Goal: Task Accomplishment & Management: Complete application form

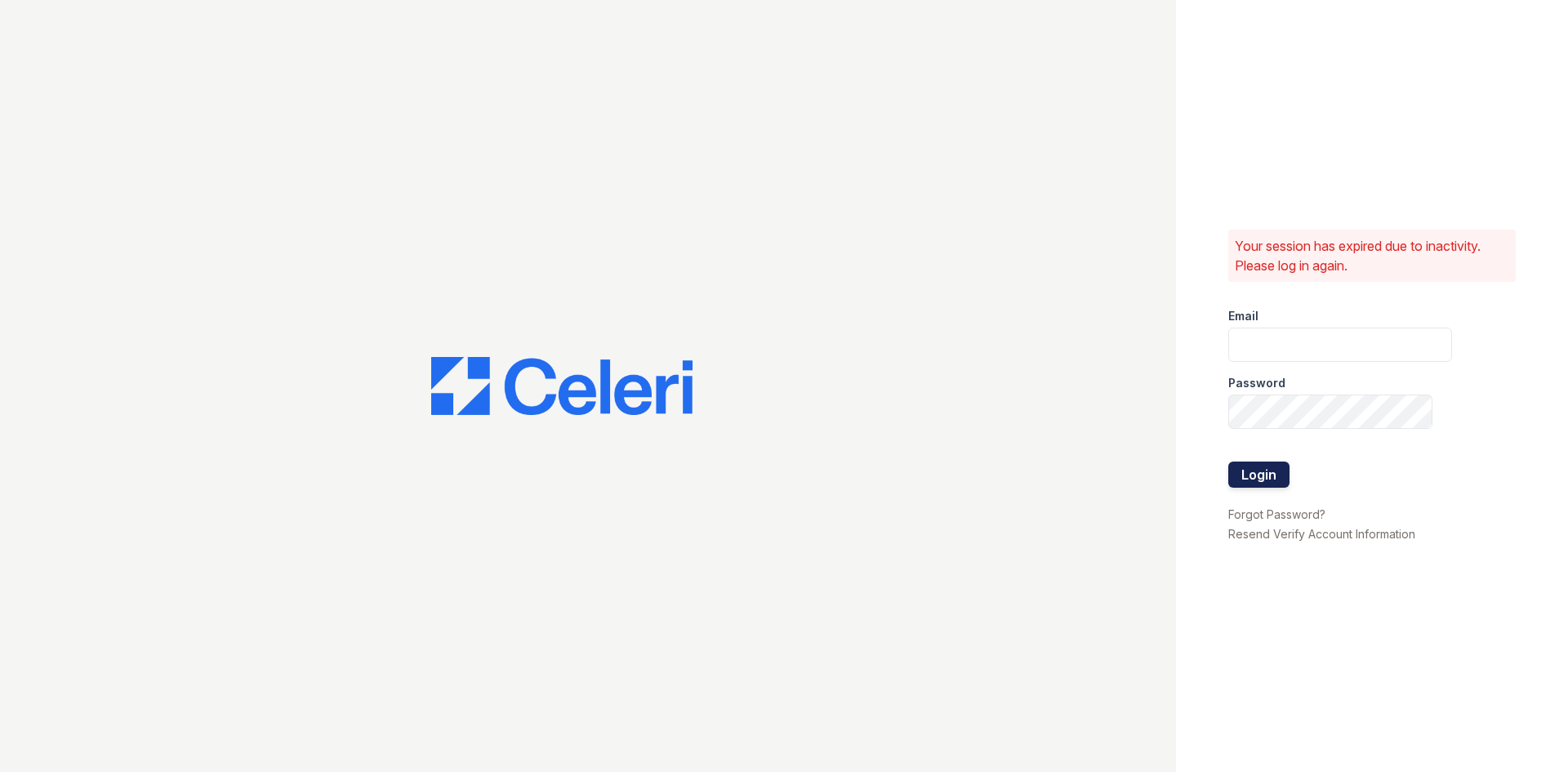
type input "derbypark2@cafmanagement.com"
click at [1251, 478] on button "Login" at bounding box center [1258, 474] width 62 height 26
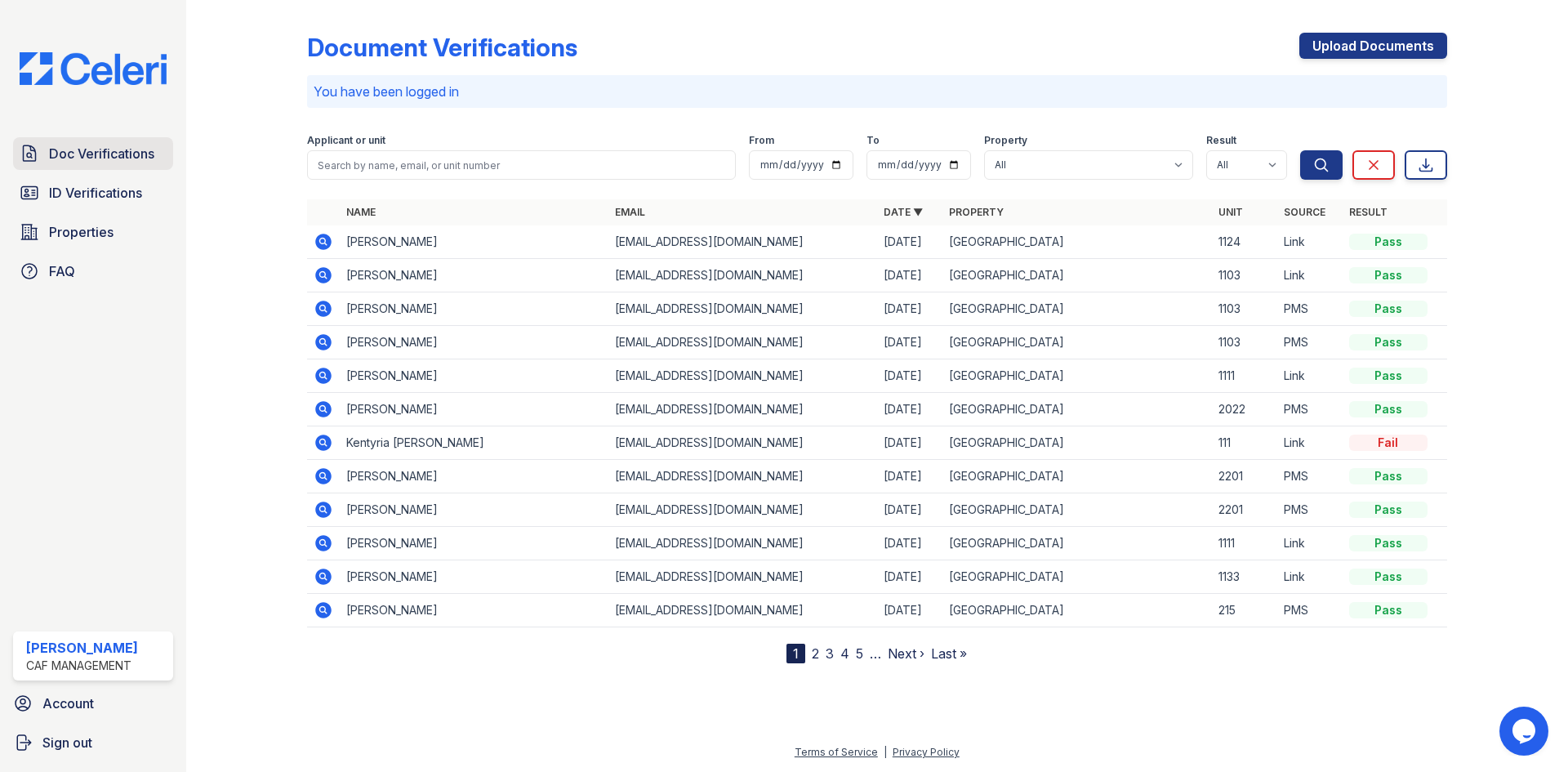
click at [84, 144] on span "Doc Verifications" at bounding box center [102, 154] width 105 height 20
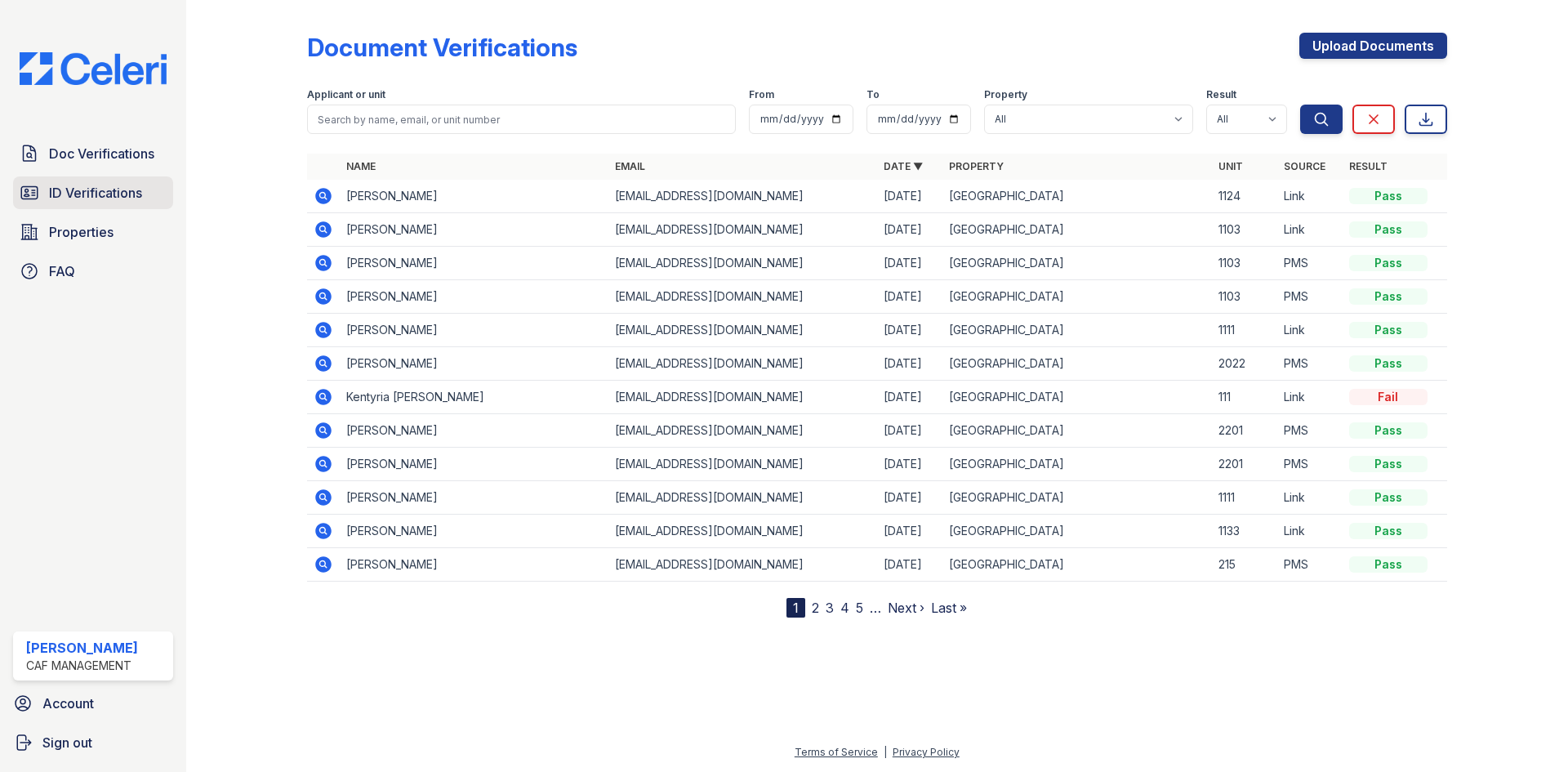
click at [82, 195] on span "ID Verifications" at bounding box center [95, 193] width 93 height 20
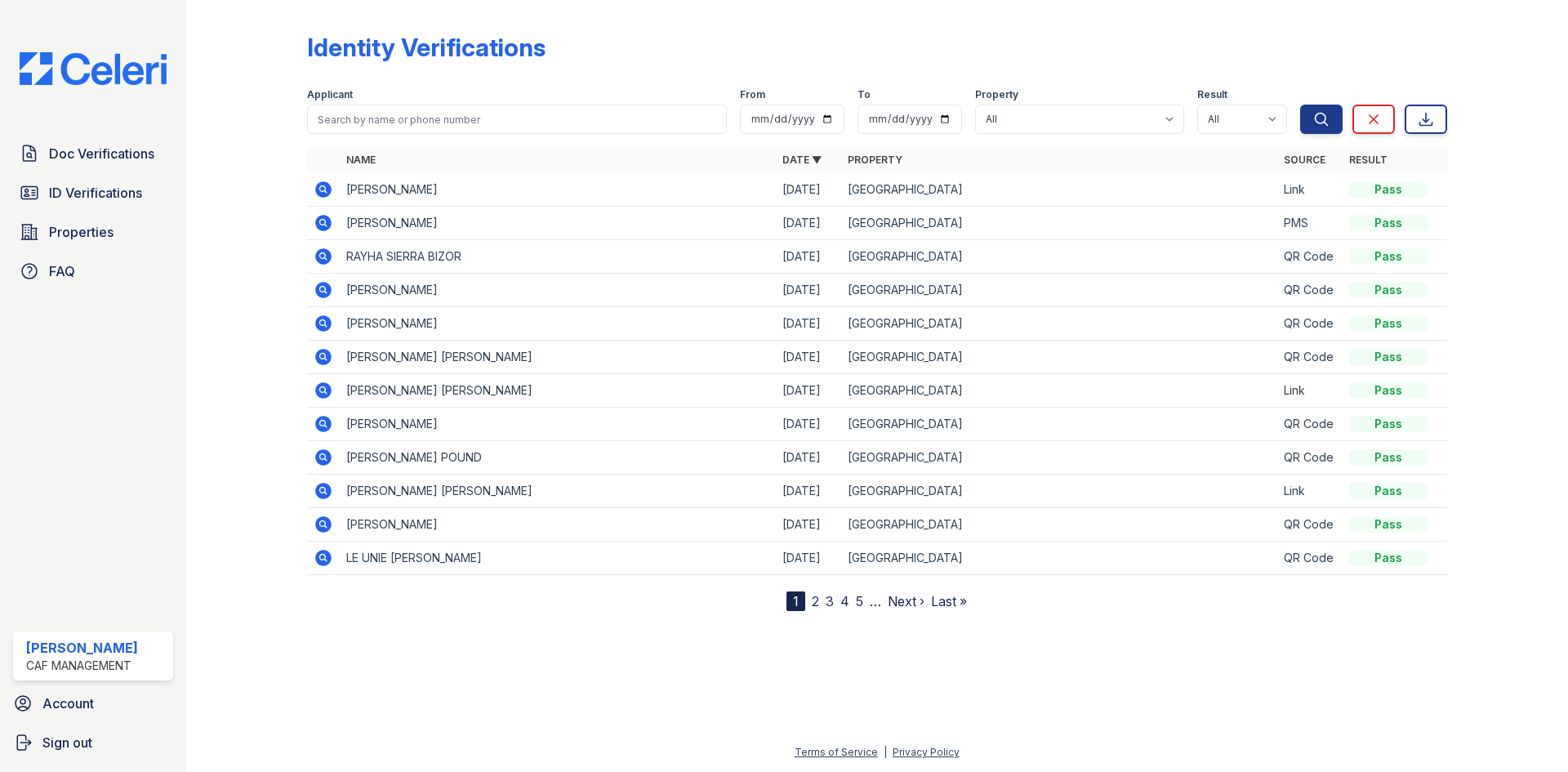
click at [321, 187] on icon at bounding box center [321, 188] width 4 height 4
click at [102, 146] on span "Doc Verifications" at bounding box center [102, 154] width 105 height 20
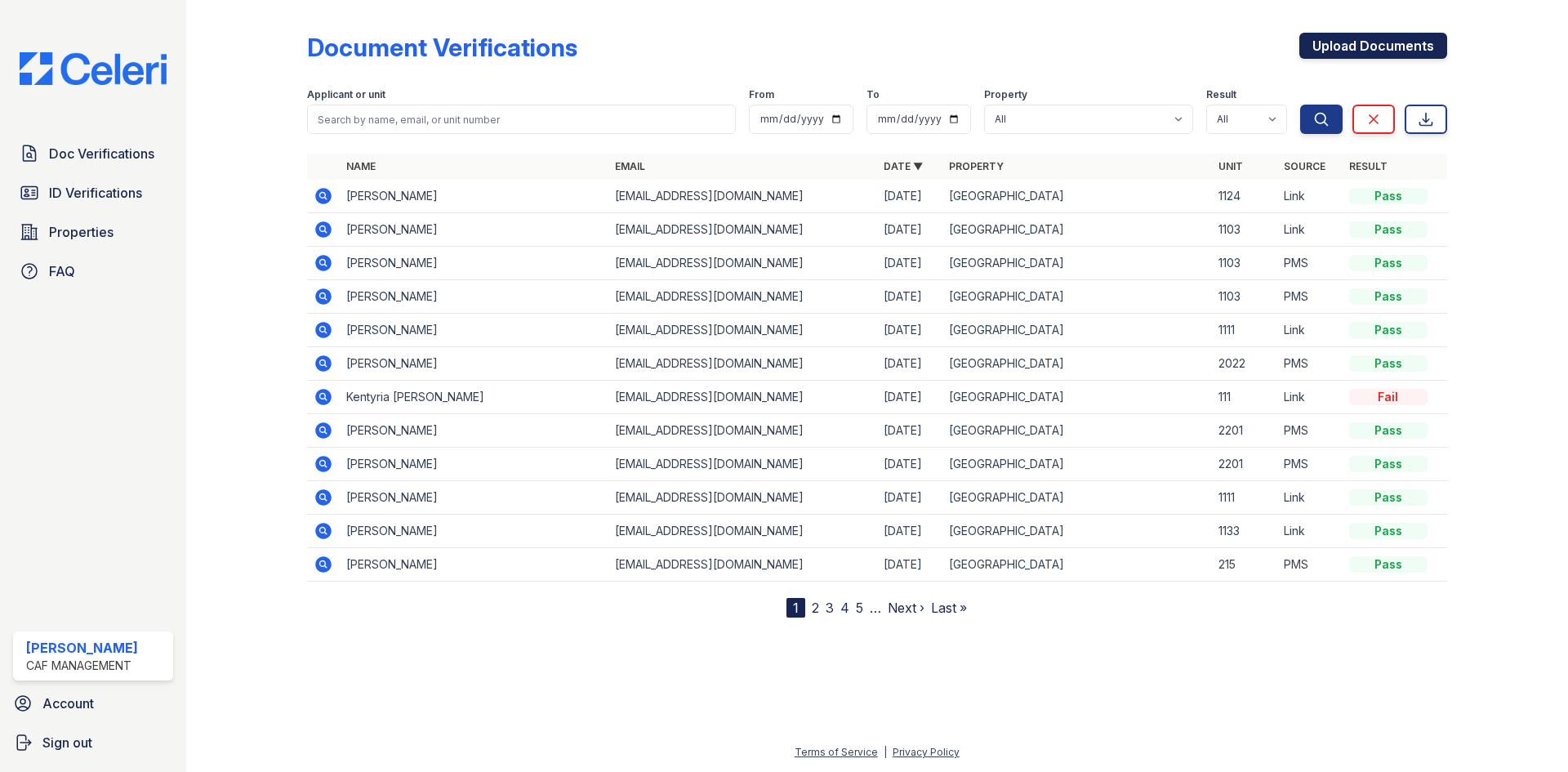
click at [1366, 41] on link "Upload Documents" at bounding box center [1373, 46] width 148 height 26
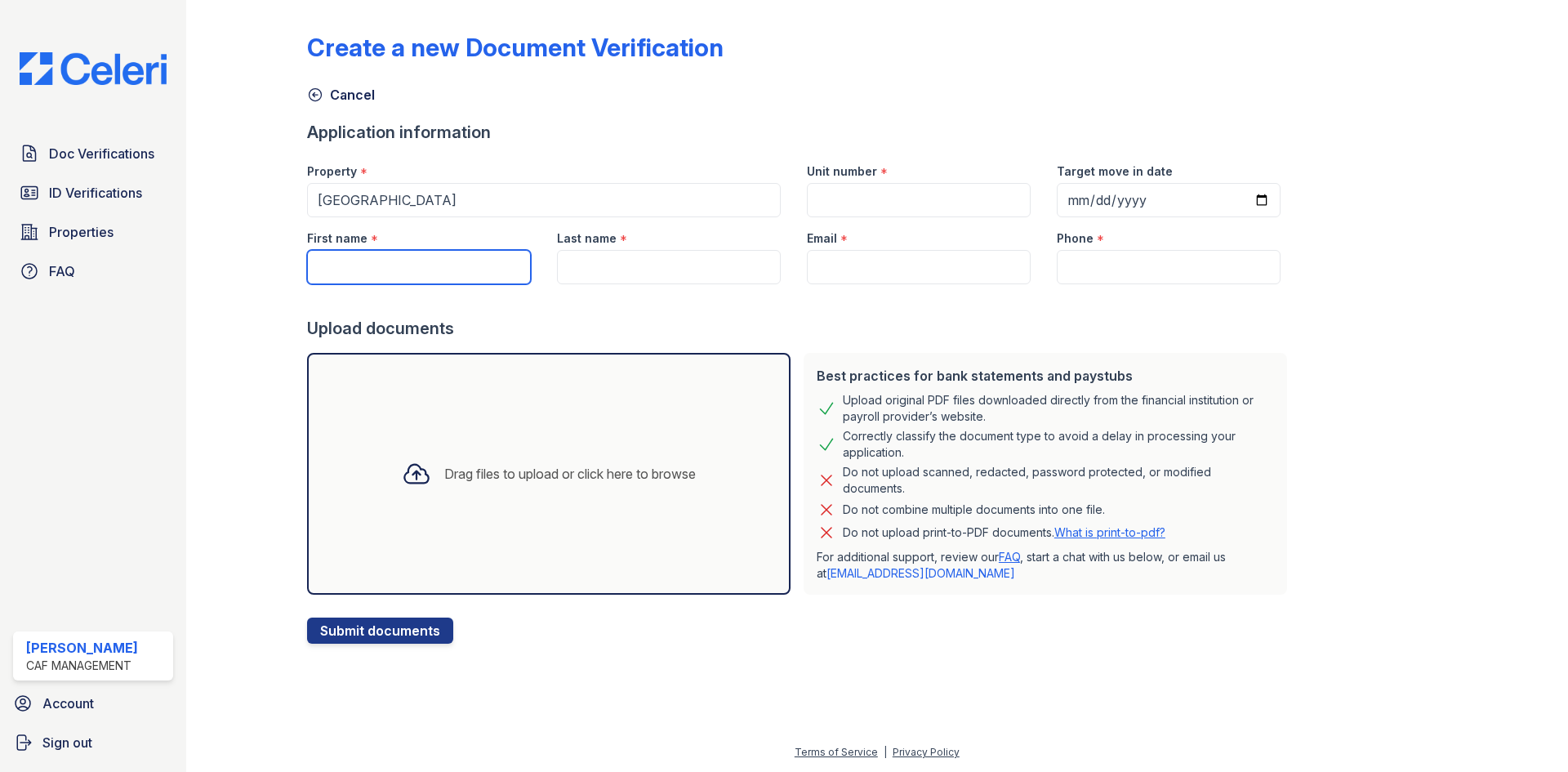
click at [417, 264] on input "First name" at bounding box center [419, 267] width 224 height 35
type input "[PERSON_NAME]"
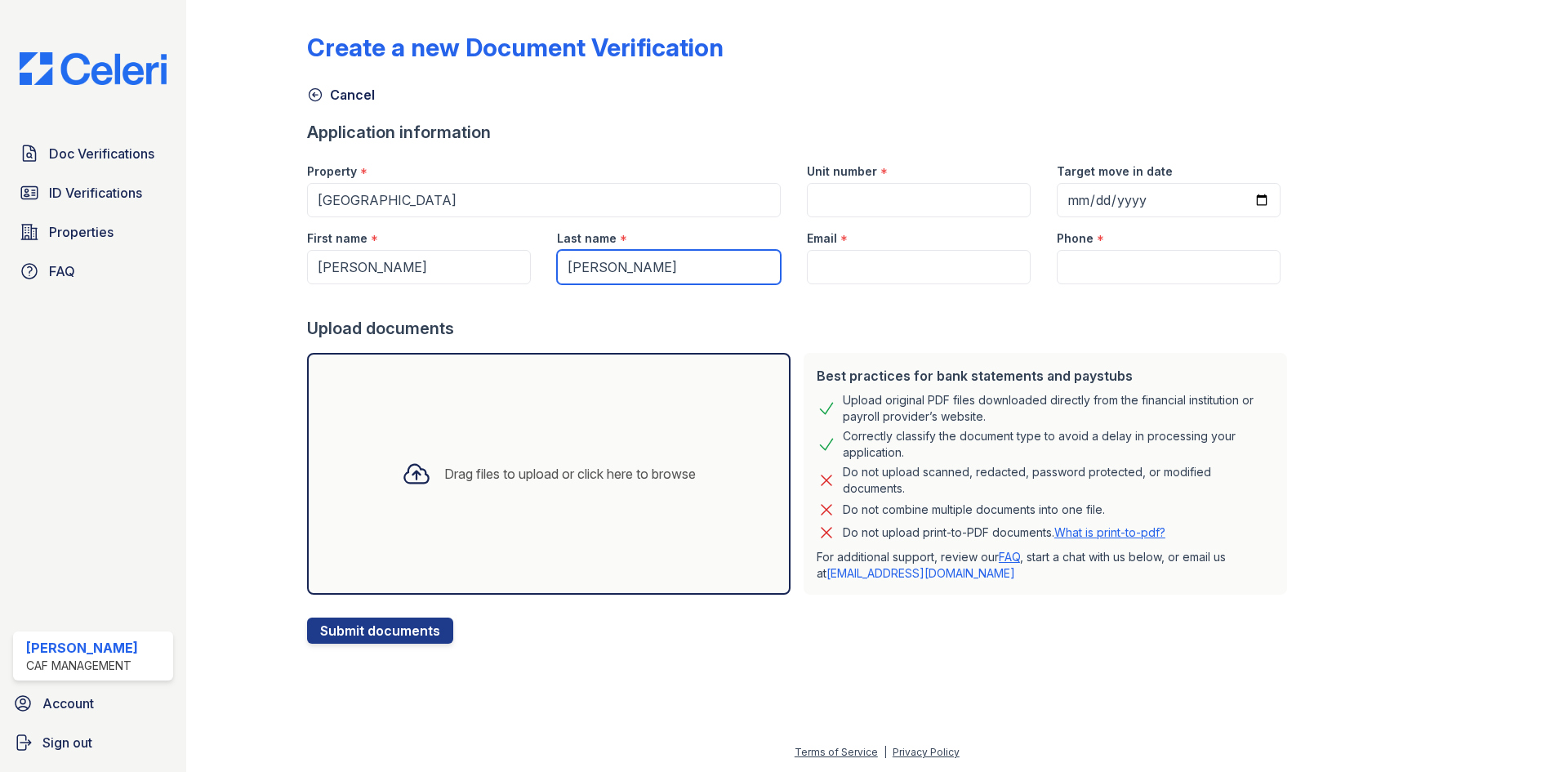
type input "[PERSON_NAME]"
paste input "[EMAIL_ADDRESS][DOMAIN_NAME]"
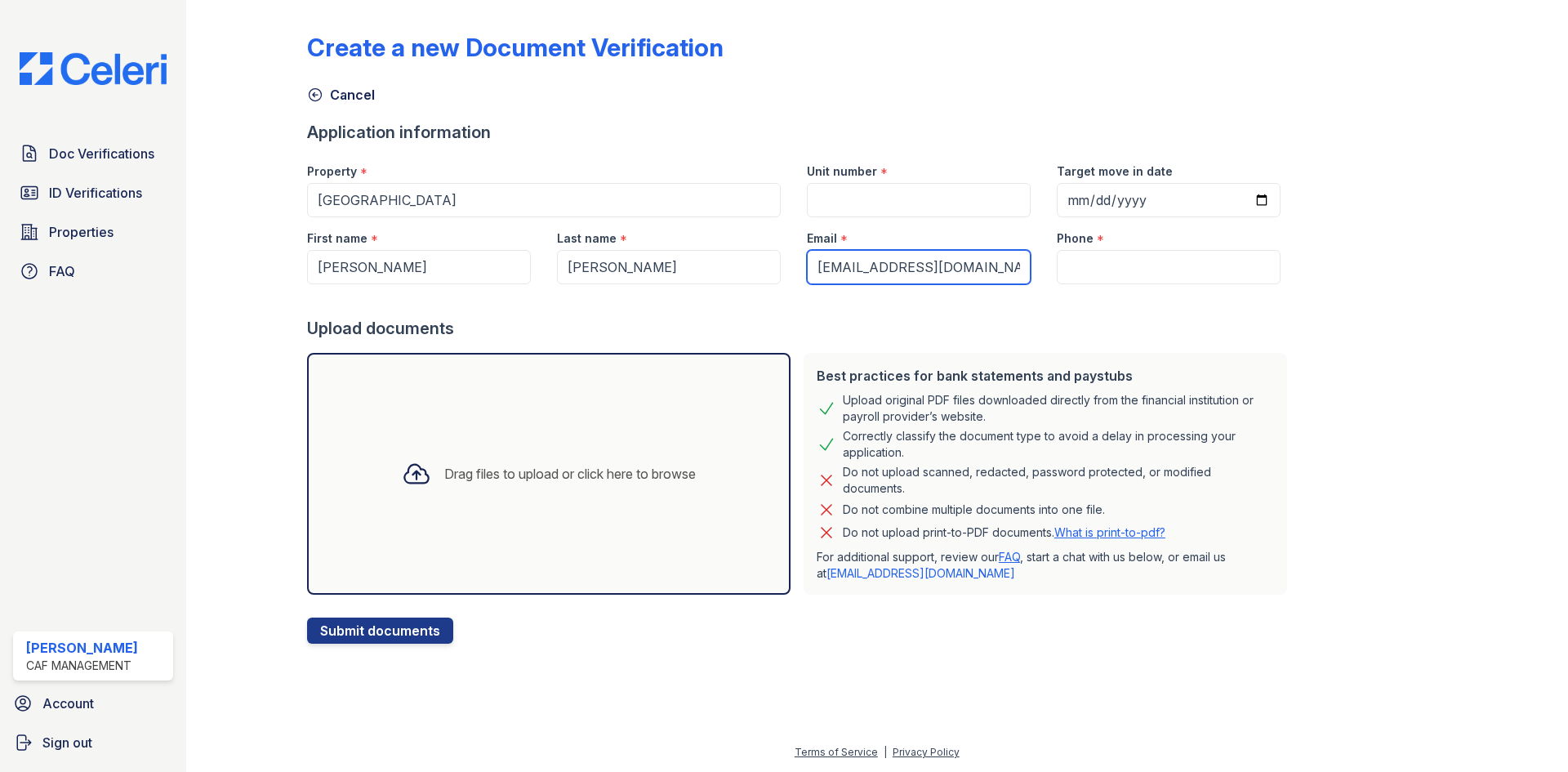
type input "[EMAIL_ADDRESS][DOMAIN_NAME]"
click at [855, 189] on input "Unit number" at bounding box center [919, 201] width 224 height 35
type input "1118"
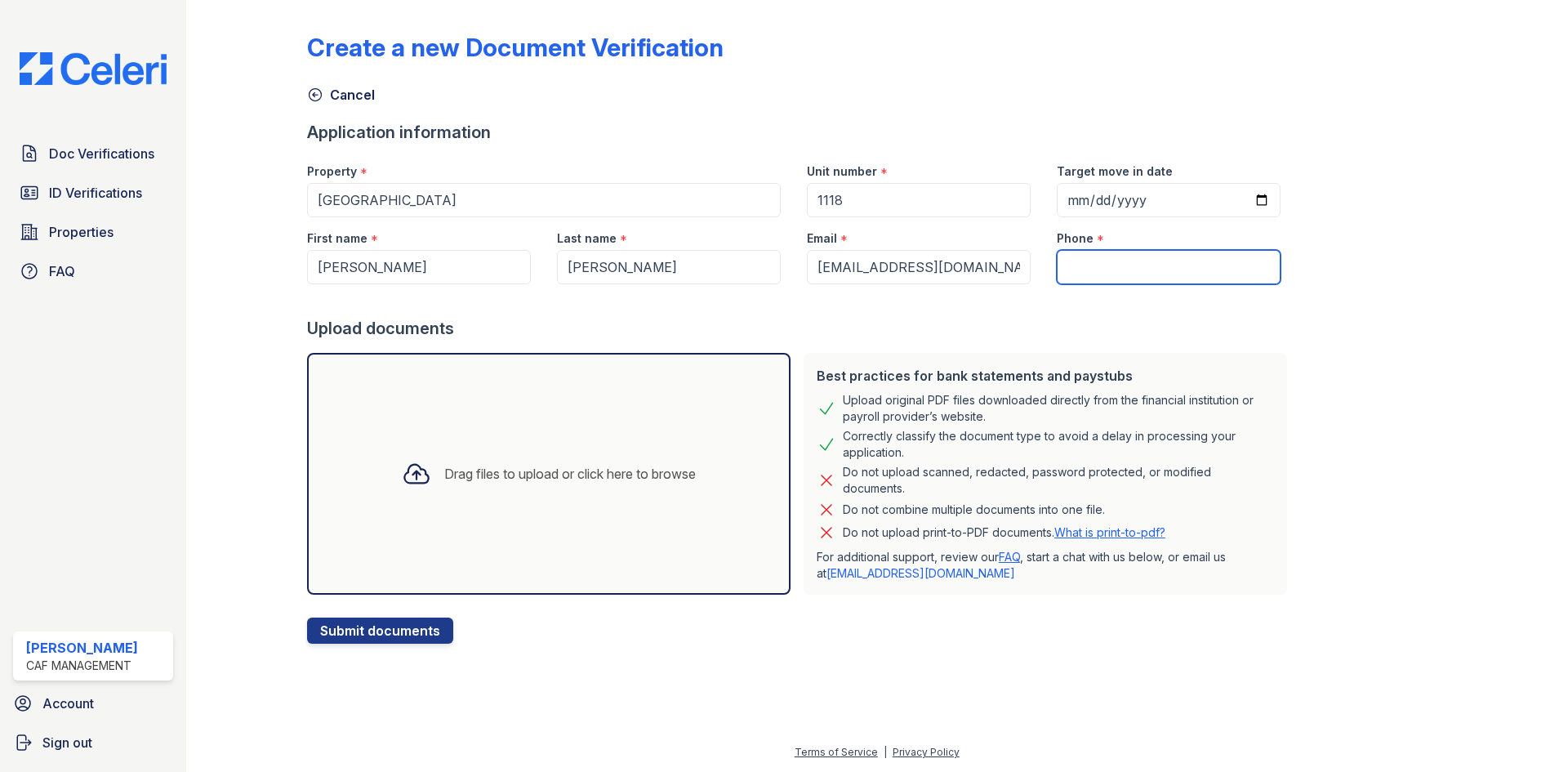
click at [1157, 268] on input "Phone" at bounding box center [1169, 267] width 224 height 35
click at [1240, 201] on input "Target move in date" at bounding box center [1169, 201] width 224 height 35
type input "[DATE]"
click at [1085, 266] on input "Phone" at bounding box center [1169, 267] width 224 height 35
paste input "[PHONE_NUMBER]"
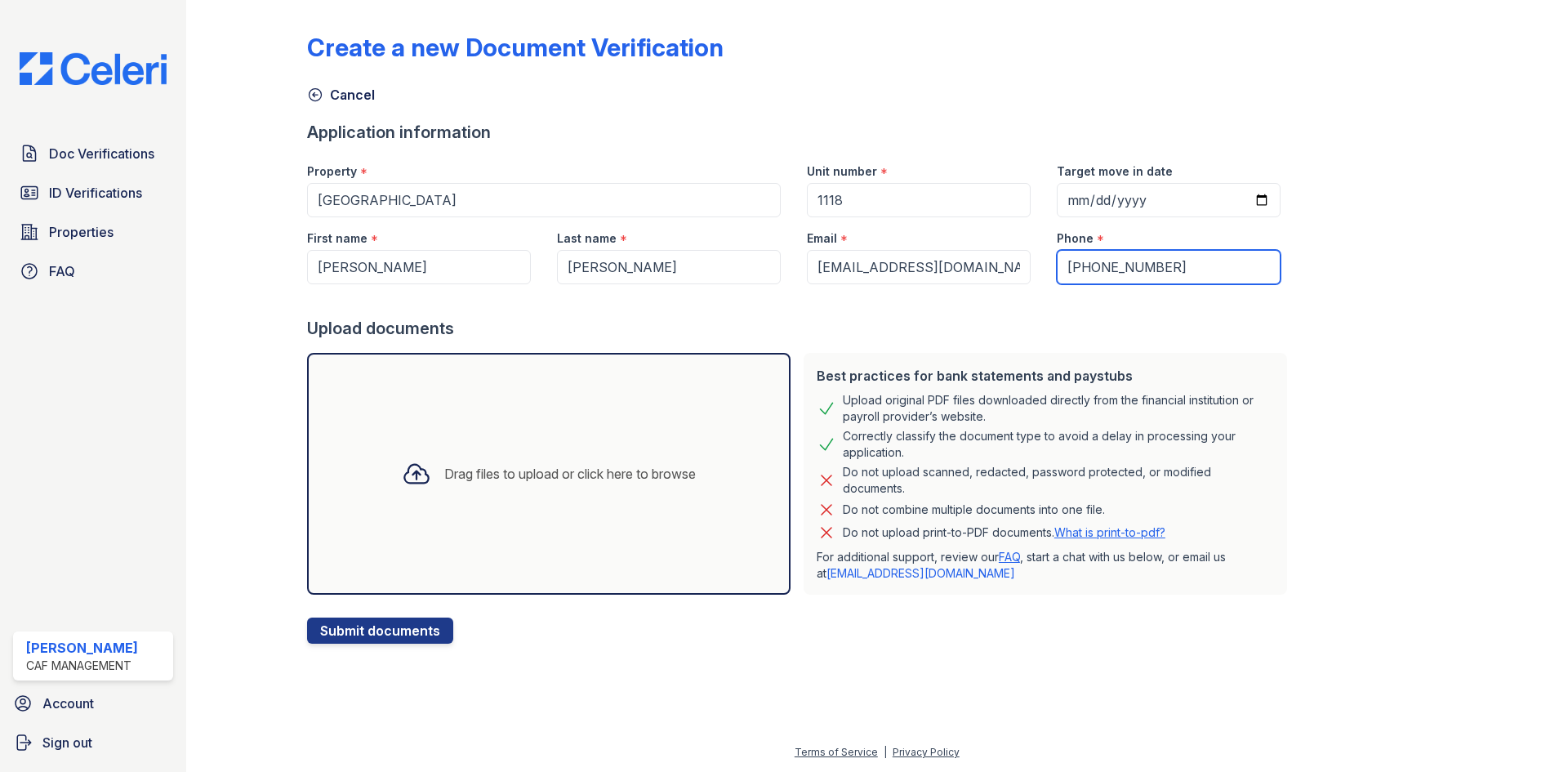
type input "[PHONE_NUMBER]"
click at [1247, 204] on input "[DATE]" at bounding box center [1169, 201] width 224 height 35
click at [1238, 196] on input "[DATE]" at bounding box center [1169, 201] width 224 height 35
type input "[DATE]"
click at [473, 460] on div "Drag files to upload or click here to browse" at bounding box center [548, 474] width 320 height 56
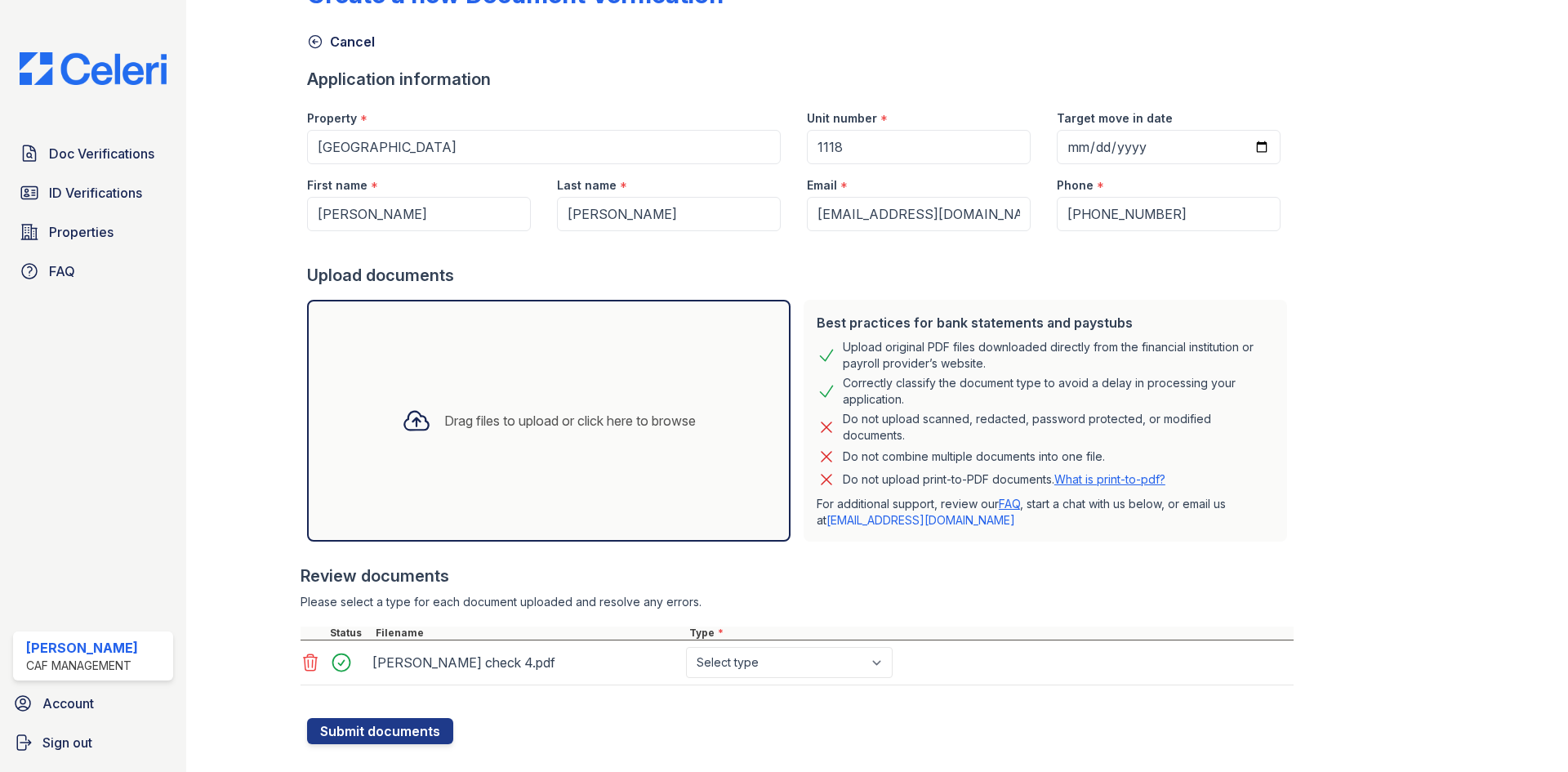
scroll to position [81, 0]
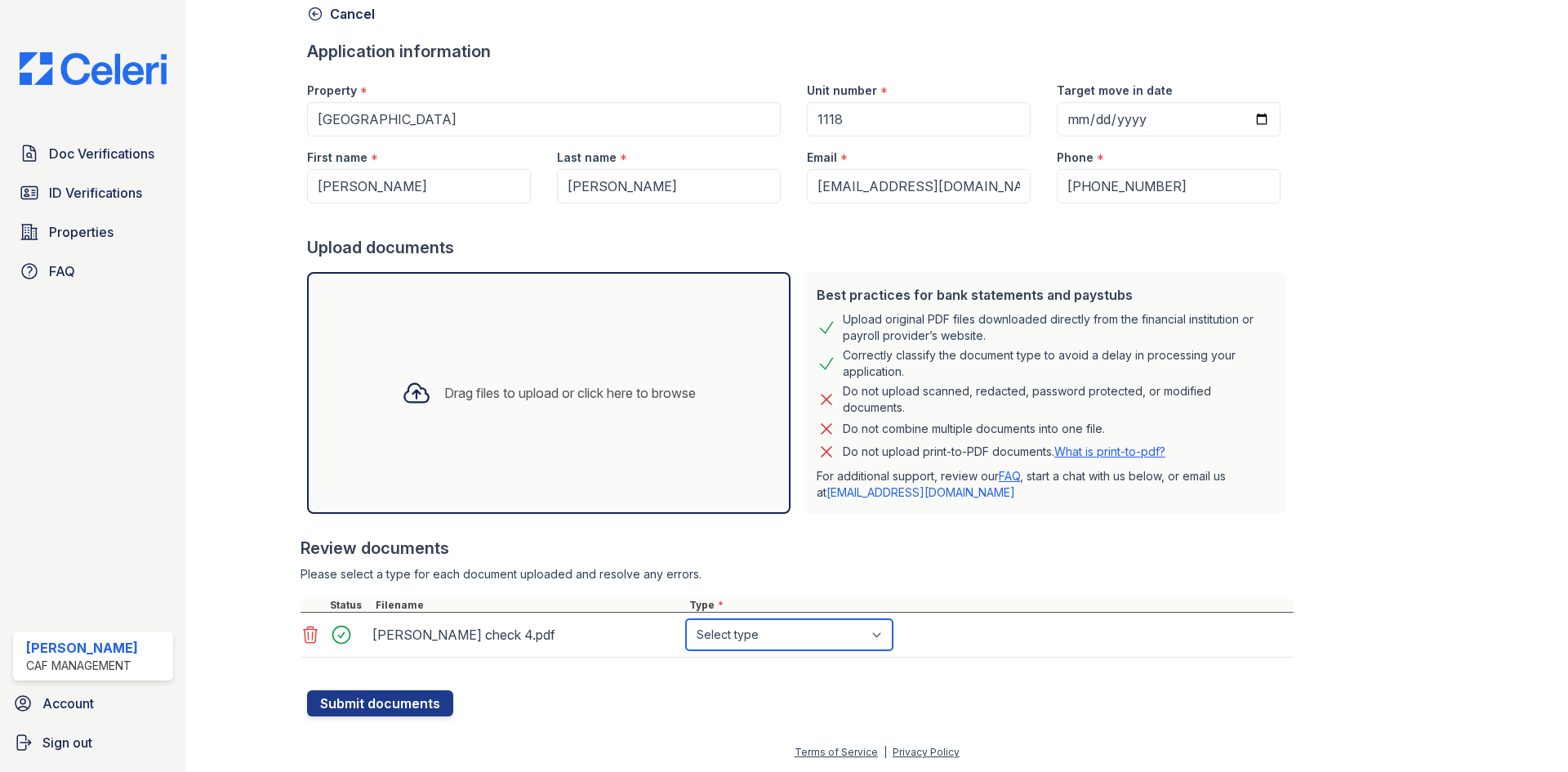
click at [782, 635] on select "Select type Paystub Bank Statement Offer Letter Tax Documents Benefit Award Let…" at bounding box center [789, 635] width 206 height 31
select select "paystub"
click at [686, 619] on select "Select type Paystub Bank Statement Offer Letter Tax Documents Benefit Award Let…" at bounding box center [789, 635] width 206 height 31
click at [380, 703] on button "Submit documents" at bounding box center [380, 704] width 146 height 26
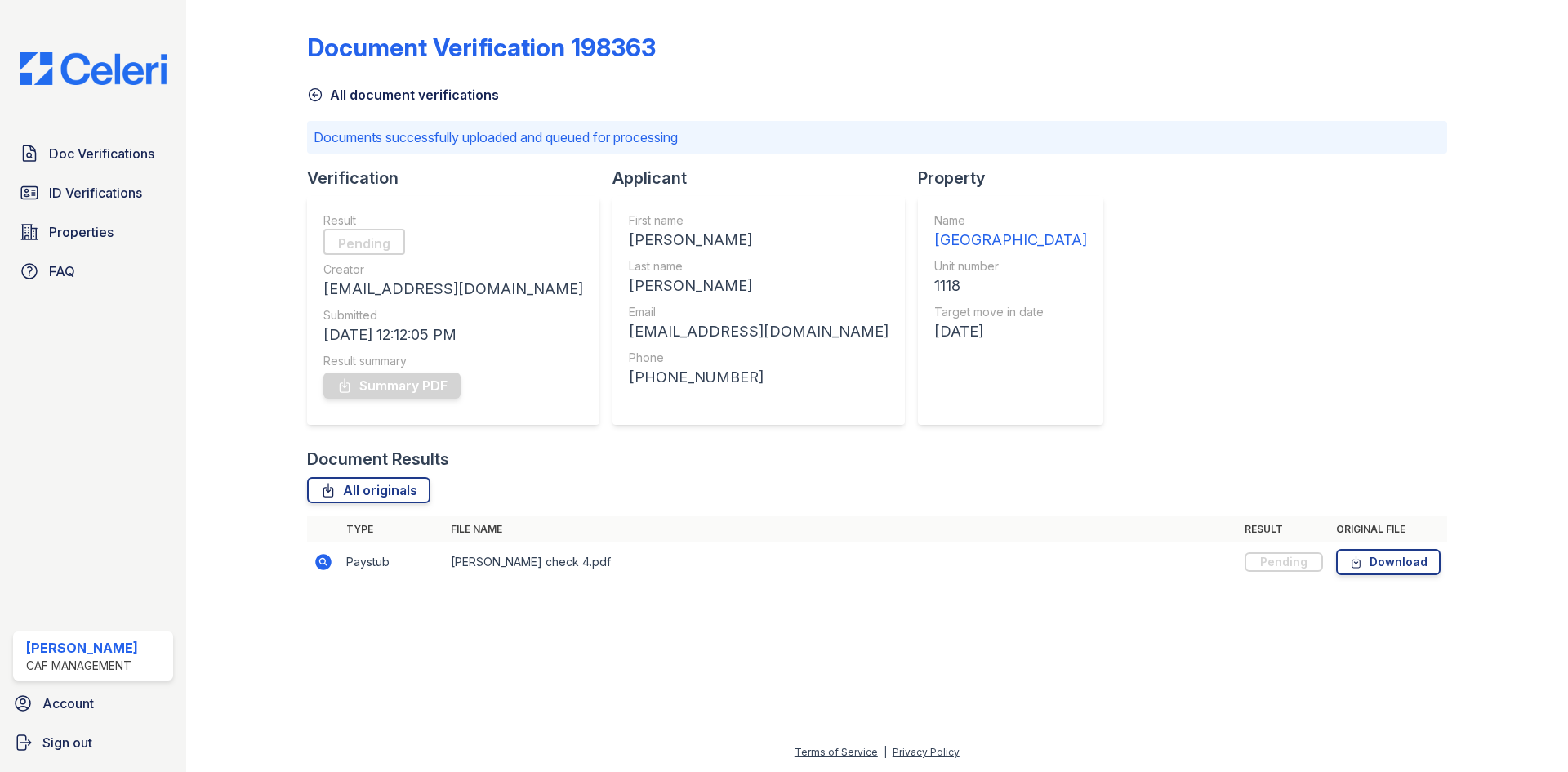
click at [318, 95] on icon at bounding box center [316, 95] width 16 height 16
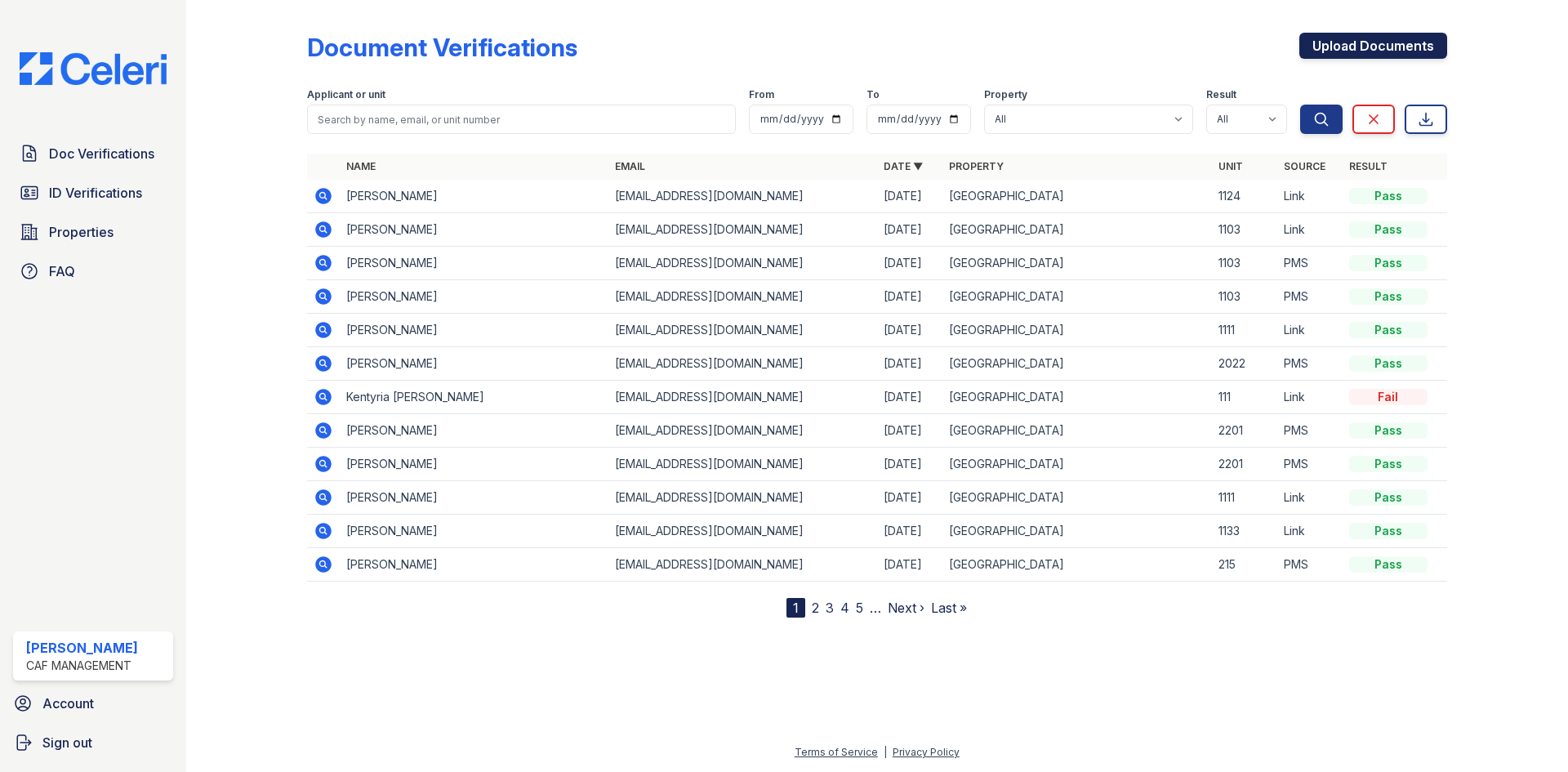
click at [1387, 50] on link "Upload Documents" at bounding box center [1373, 46] width 148 height 26
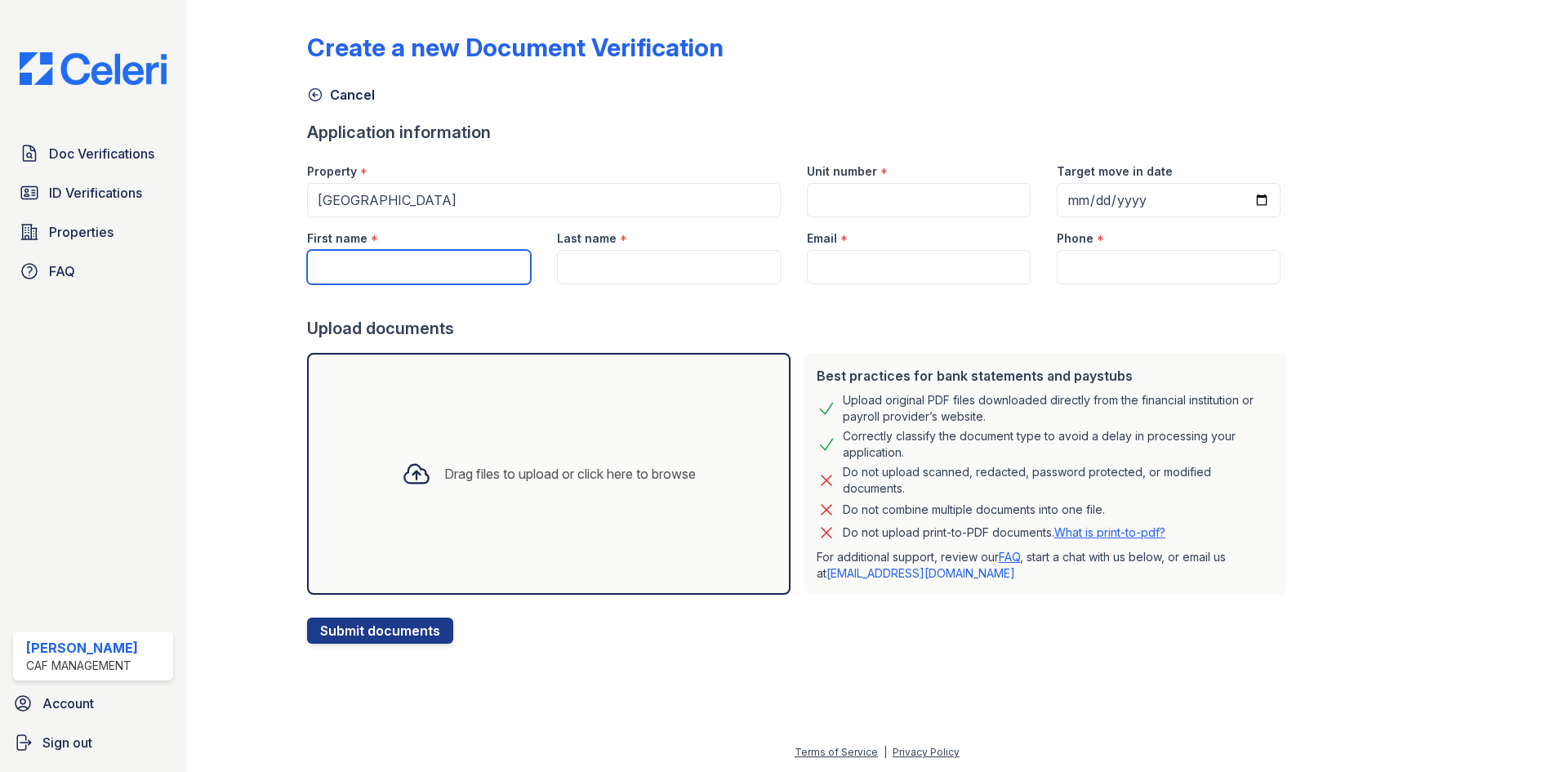
click at [385, 261] on input "First name" at bounding box center [419, 267] width 224 height 35
type input "[PERSON_NAME]"
click at [611, 271] on input "Last name" at bounding box center [669, 267] width 224 height 35
type input "[PERSON_NAME]"
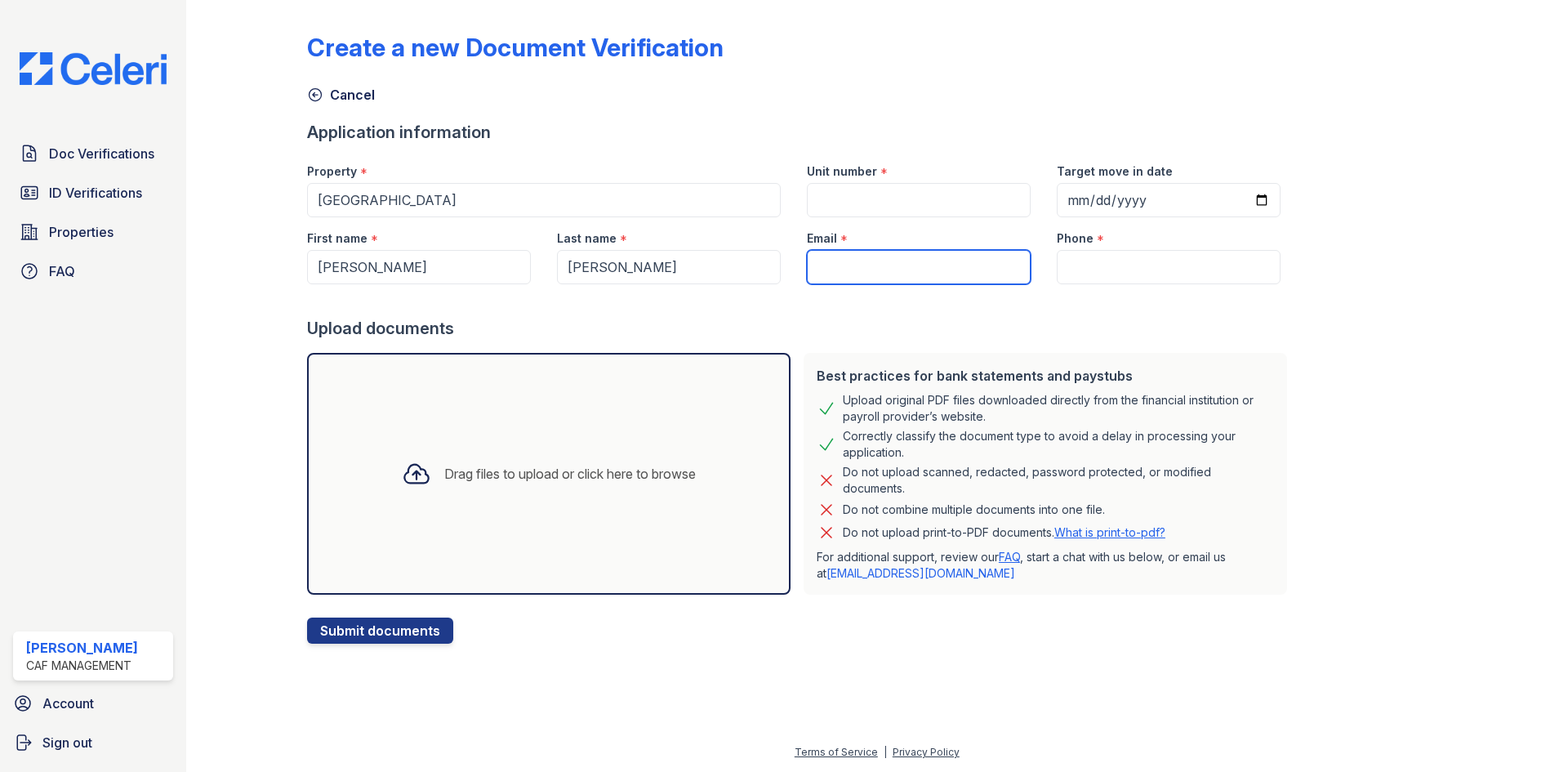
click at [860, 268] on input "Email" at bounding box center [919, 267] width 224 height 35
type input "[EMAIL_ADDRESS][DOMAIN_NAME]"
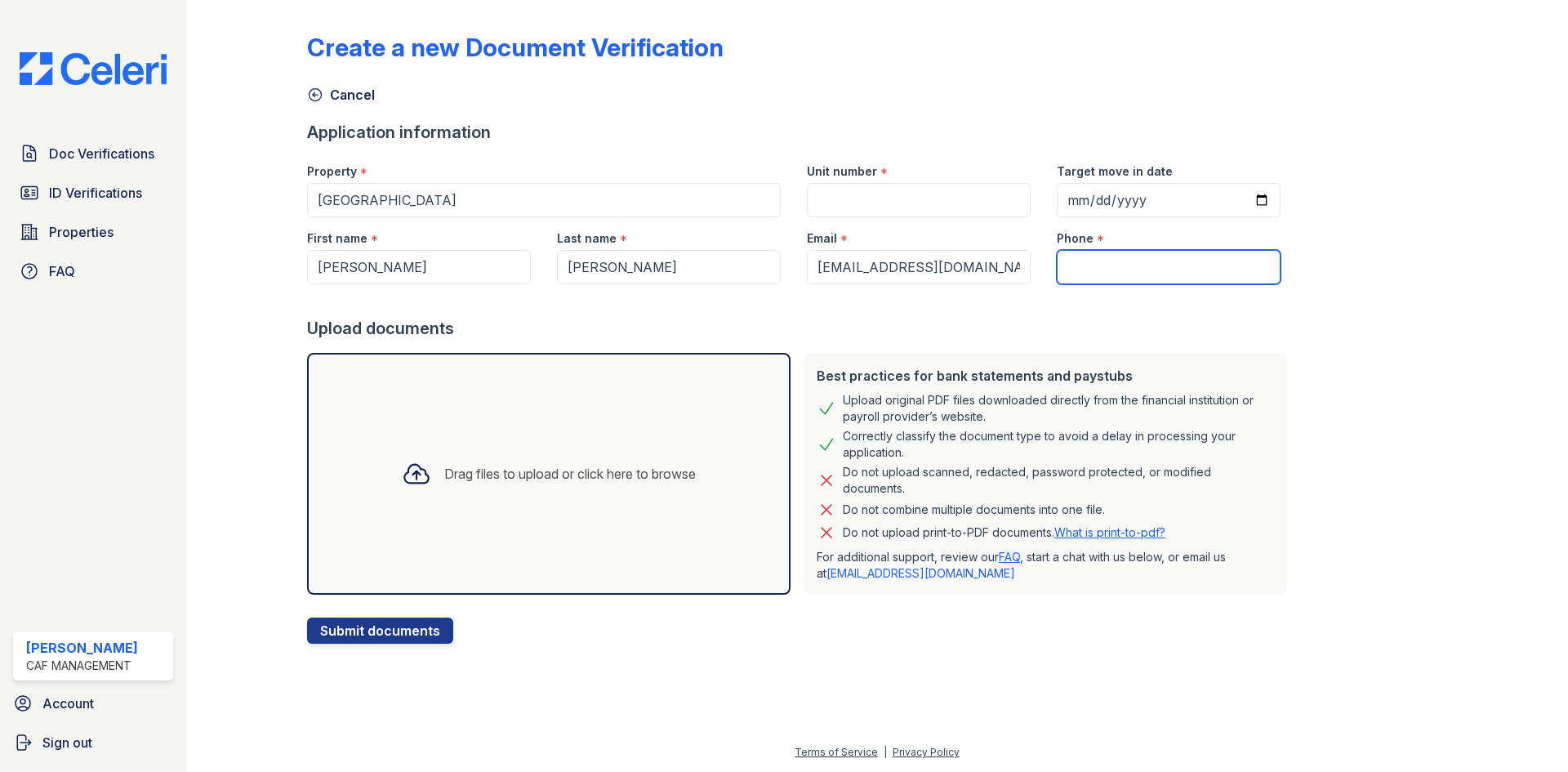
click at [1098, 266] on input "Phone" at bounding box center [1169, 267] width 224 height 35
click at [1083, 273] on input "Phone" at bounding box center [1169, 267] width 224 height 35
type input "[PHONE_NUMBER]"
click at [1241, 196] on input "Target move in date" at bounding box center [1169, 201] width 224 height 35
type input "[DATE]"
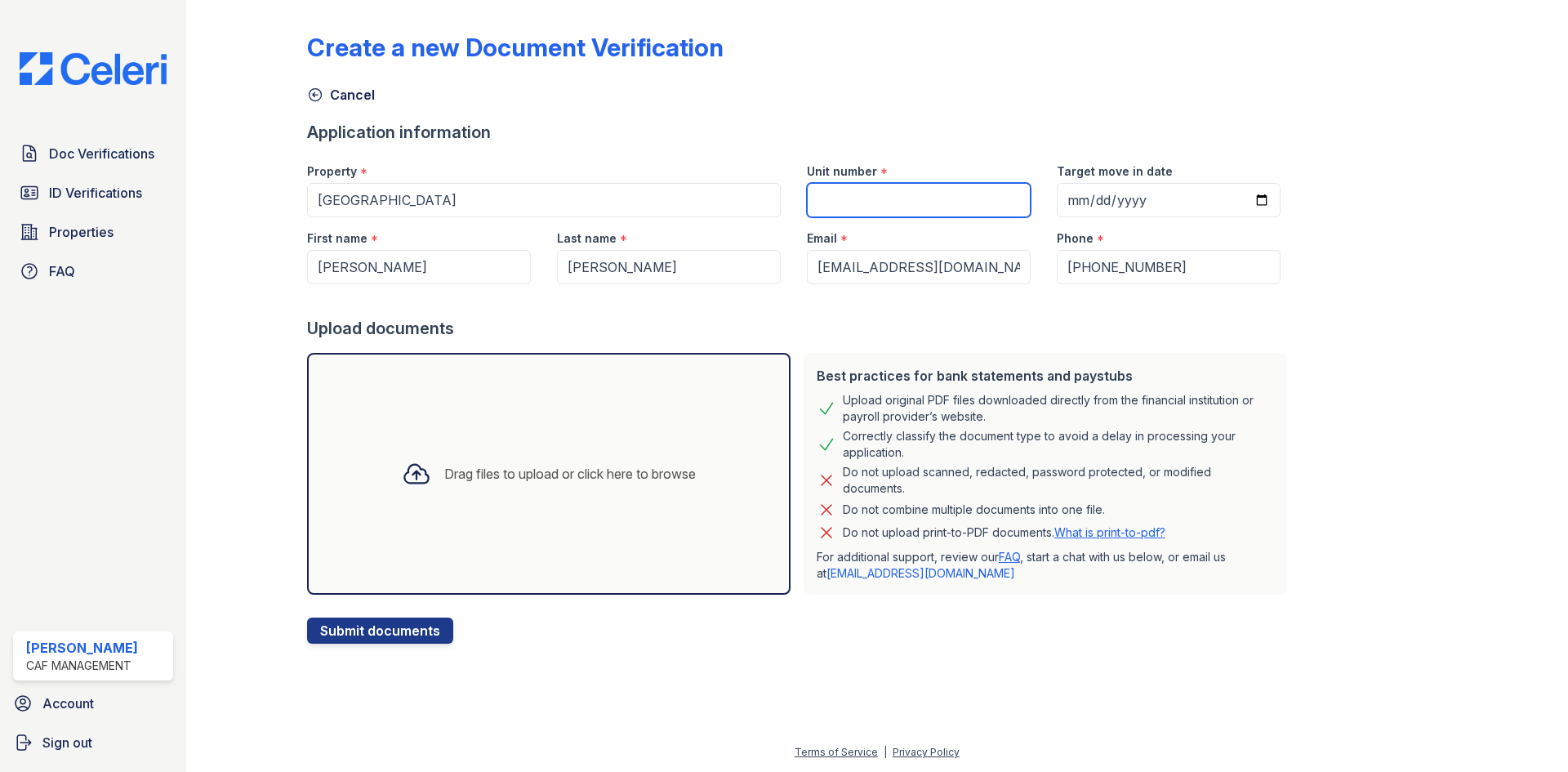
click at [853, 200] on input "Unit number" at bounding box center [919, 201] width 224 height 35
type input "1118"
click at [521, 471] on div "Drag files to upload or click here to browse" at bounding box center [570, 474] width 251 height 20
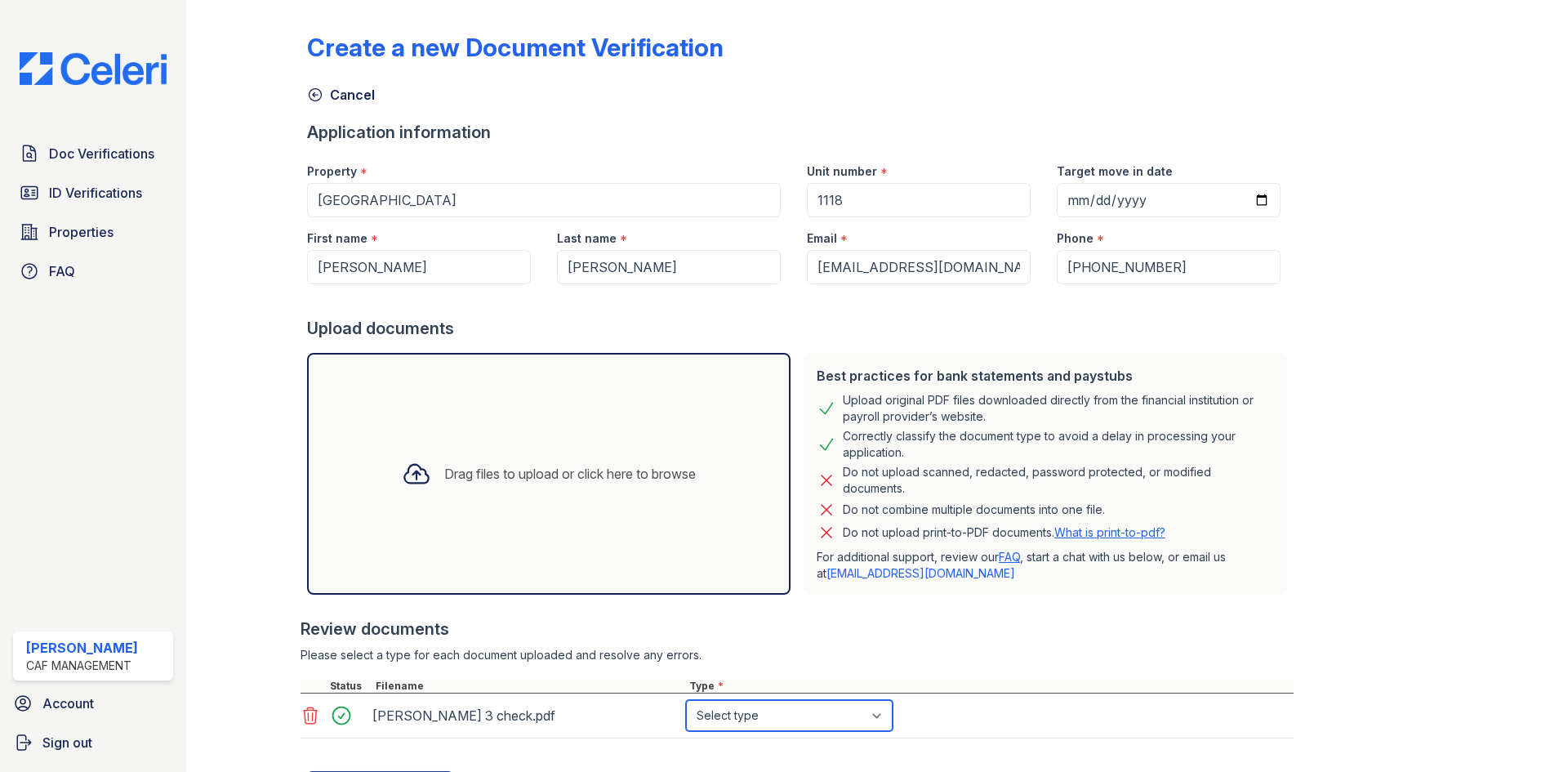
click at [742, 717] on select "Select type Paystub Bank Statement Offer Letter Tax Documents Benefit Award Let…" at bounding box center [789, 716] width 206 height 31
select select "paystub"
click at [686, 700] on select "Select type Paystub Bank Statement Offer Letter Tax Documents Benefit Award Let…" at bounding box center [789, 716] width 206 height 31
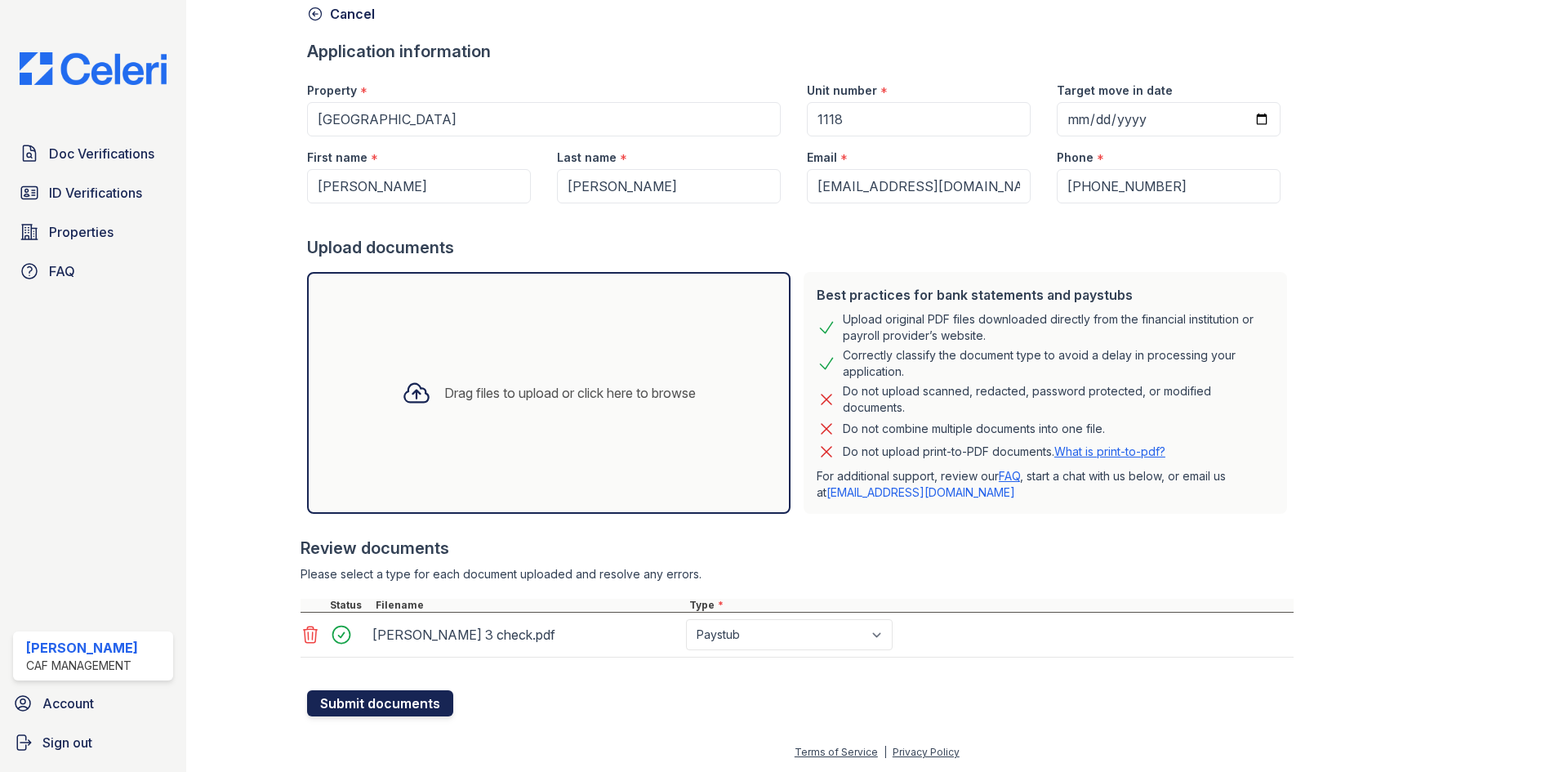
click at [367, 704] on button "Submit documents" at bounding box center [380, 704] width 146 height 26
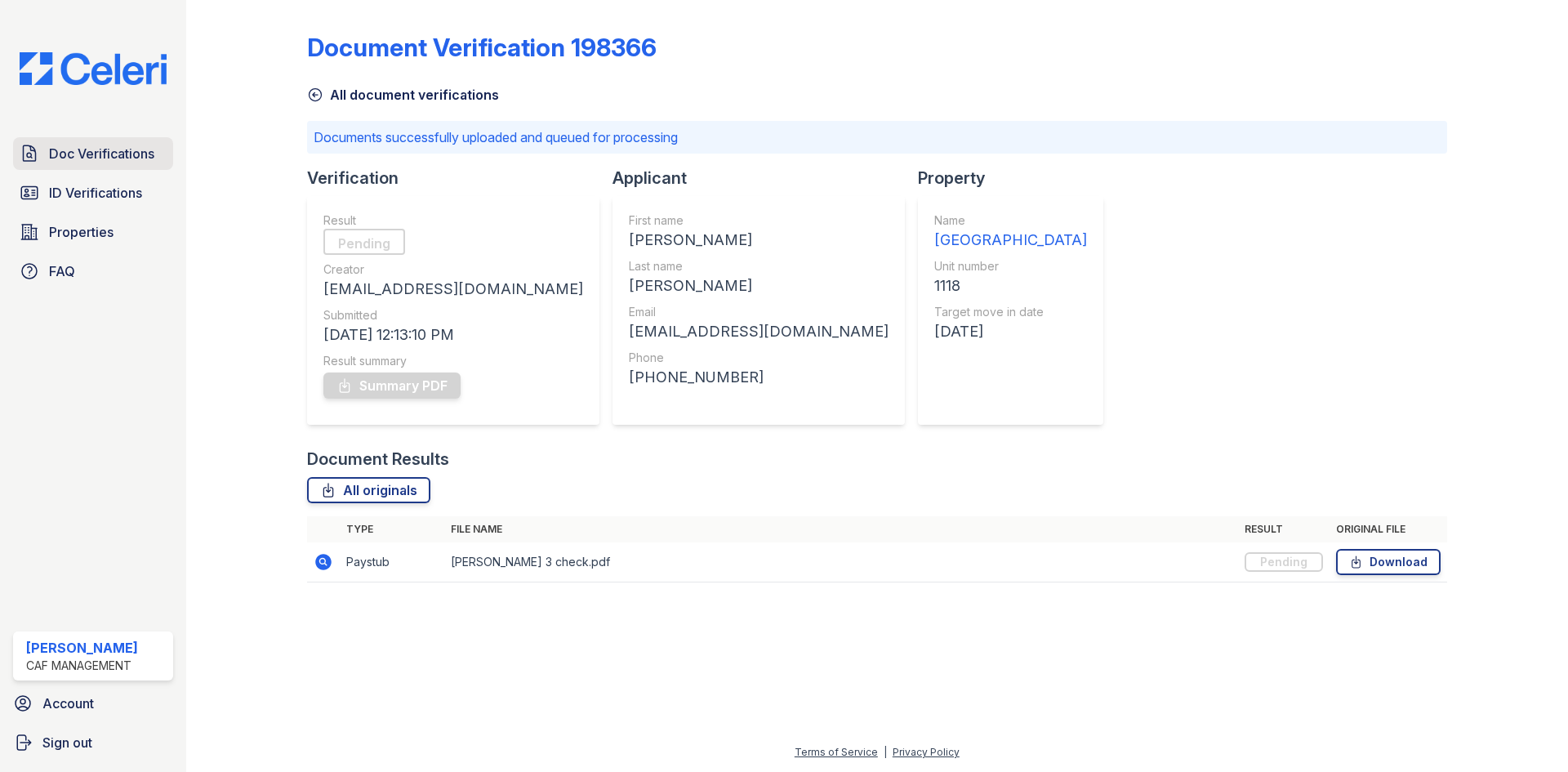
click at [105, 150] on span "Doc Verifications" at bounding box center [102, 154] width 105 height 20
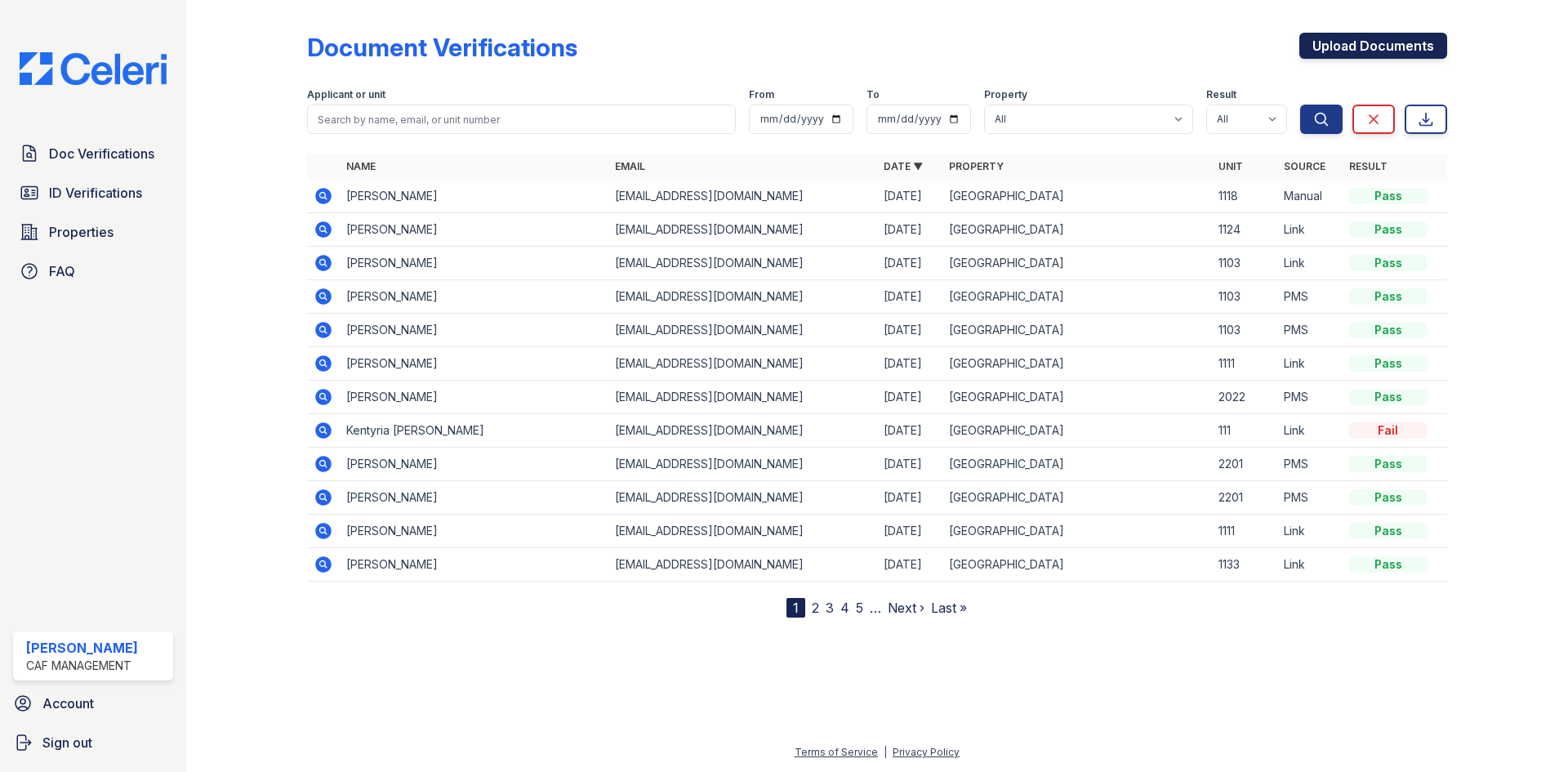
click at [1398, 53] on link "Upload Documents" at bounding box center [1373, 46] width 148 height 26
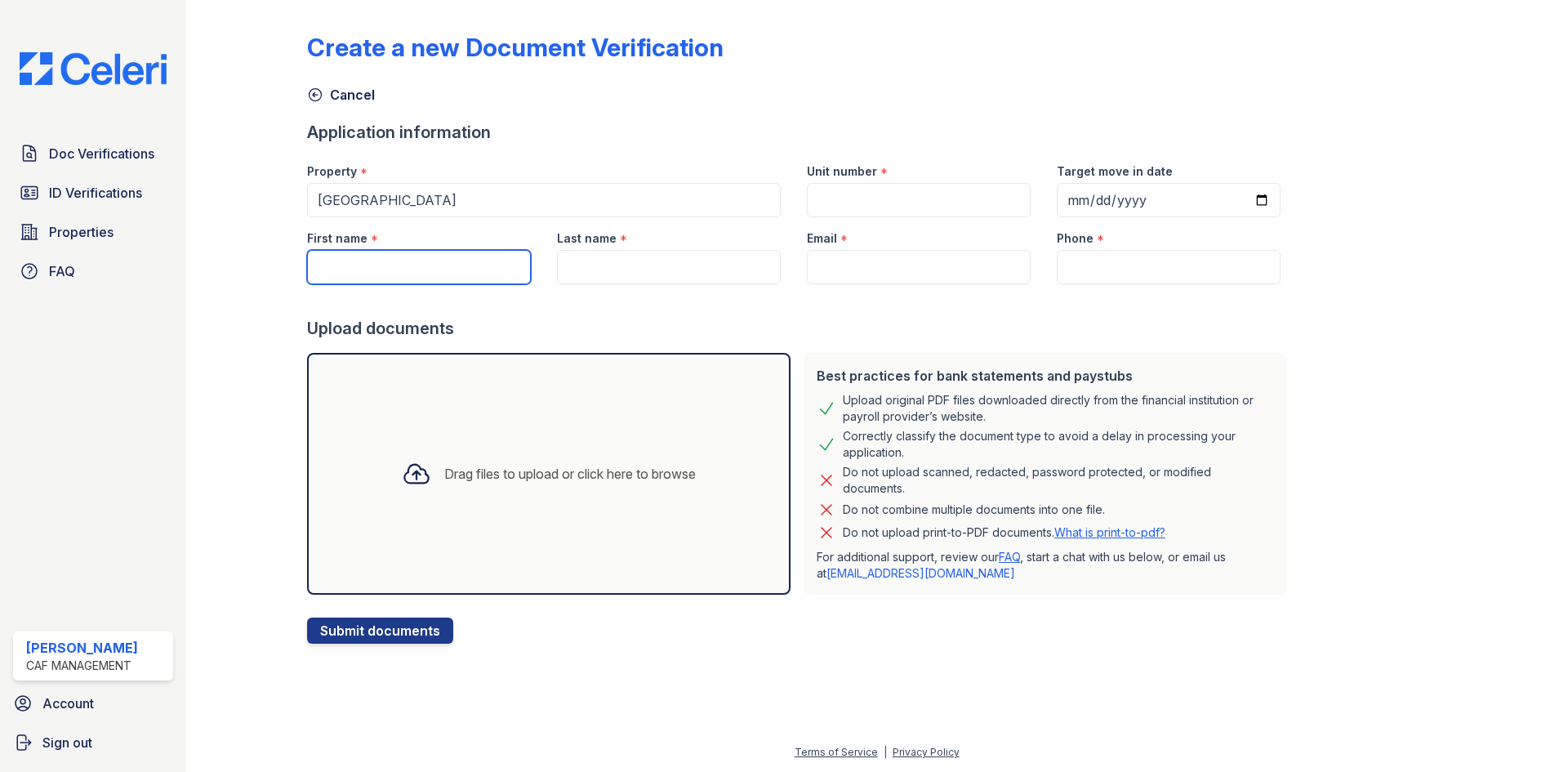
click at [386, 258] on input "First name" at bounding box center [419, 267] width 224 height 35
type input "[PERSON_NAME]"
click at [620, 274] on input "Last name" at bounding box center [669, 267] width 224 height 35
type input "[PERSON_NAME]"
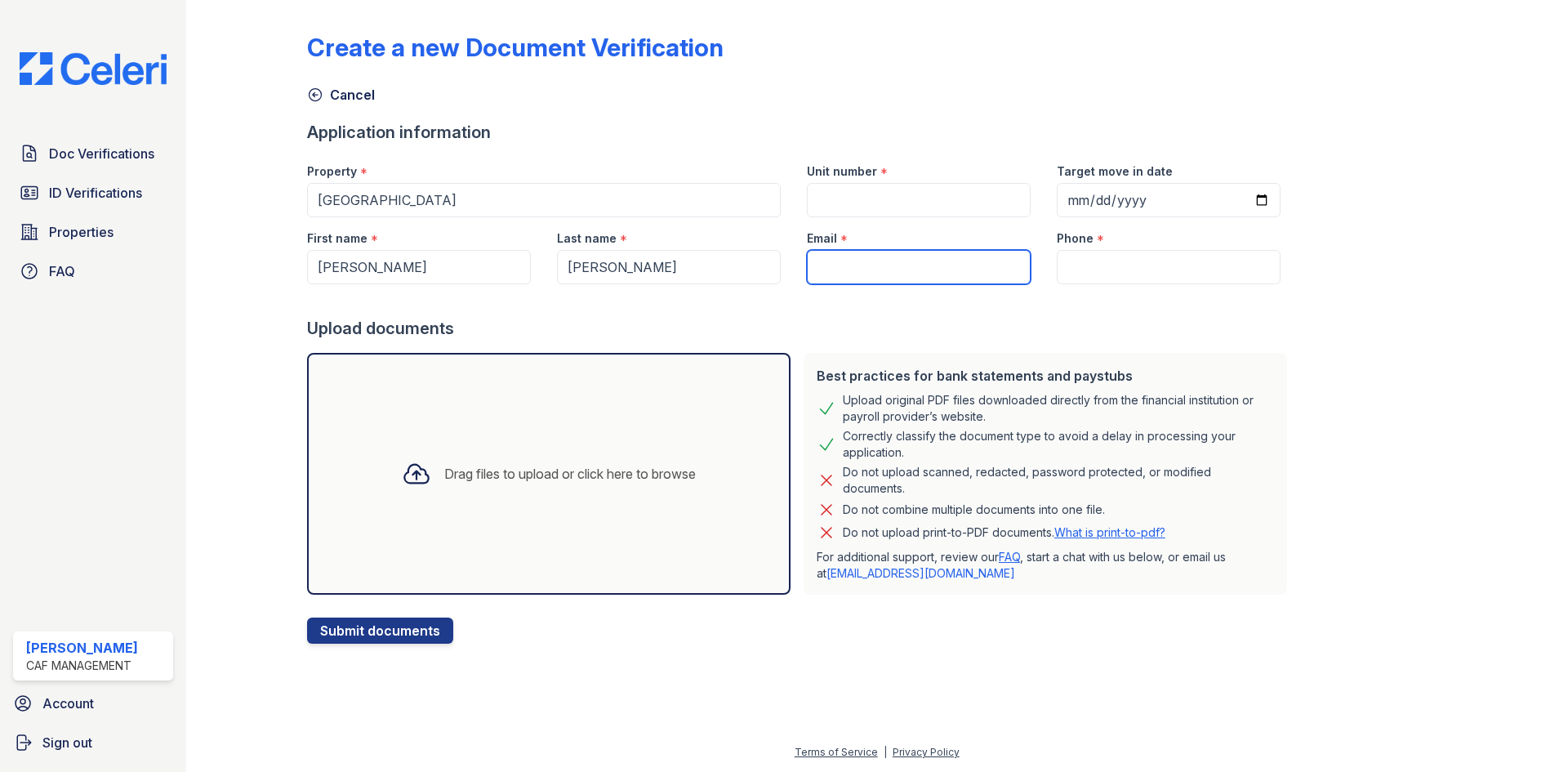
click at [822, 275] on input "Email" at bounding box center [919, 267] width 224 height 35
type input "[EMAIL_ADDRESS][DOMAIN_NAME]"
click at [893, 190] on input "Unit number" at bounding box center [919, 201] width 224 height 35
type input "1118"
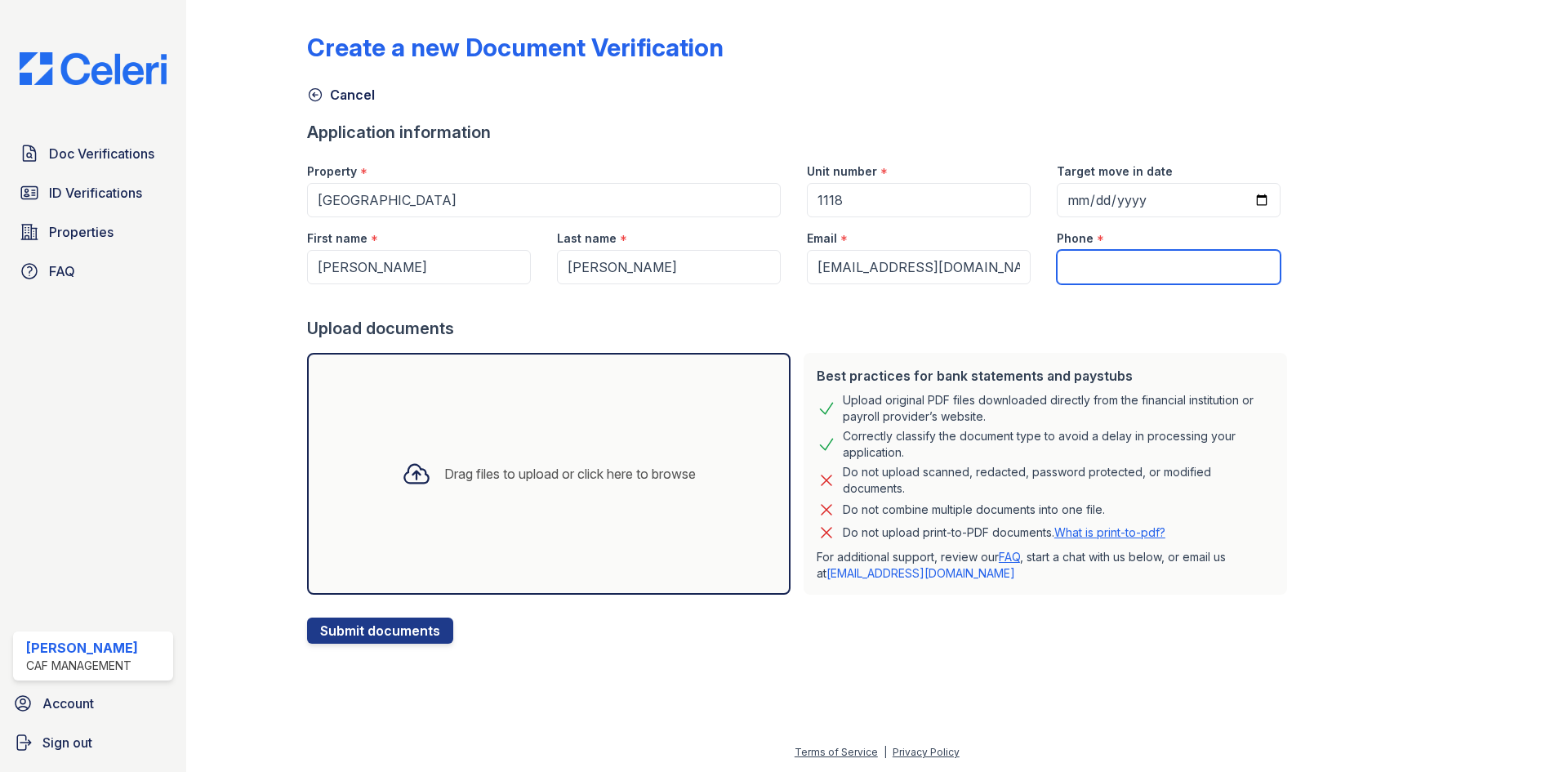
drag, startPoint x: 1086, startPoint y: 275, endPoint x: 1100, endPoint y: 284, distance: 16.6
click at [1086, 275] on input "Phone" at bounding box center [1169, 267] width 224 height 35
type input "[PHONE_NUMBER]"
click at [1235, 208] on input "Target move in date" at bounding box center [1169, 201] width 224 height 35
click at [1243, 200] on input "Target move in date" at bounding box center [1169, 201] width 224 height 35
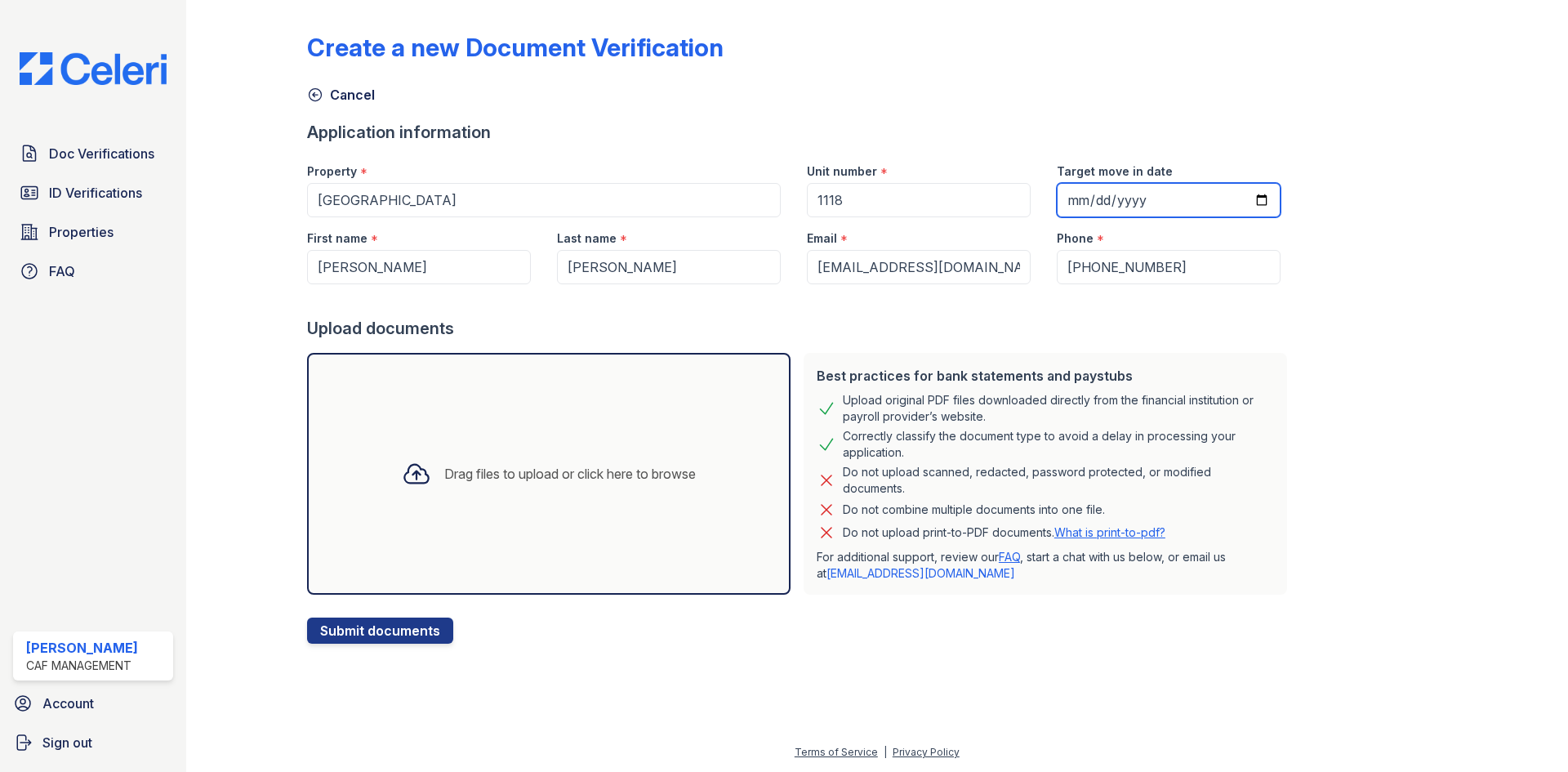
type input "[DATE]"
click at [482, 482] on div "Drag files to upload or click here to browse" at bounding box center [570, 474] width 251 height 20
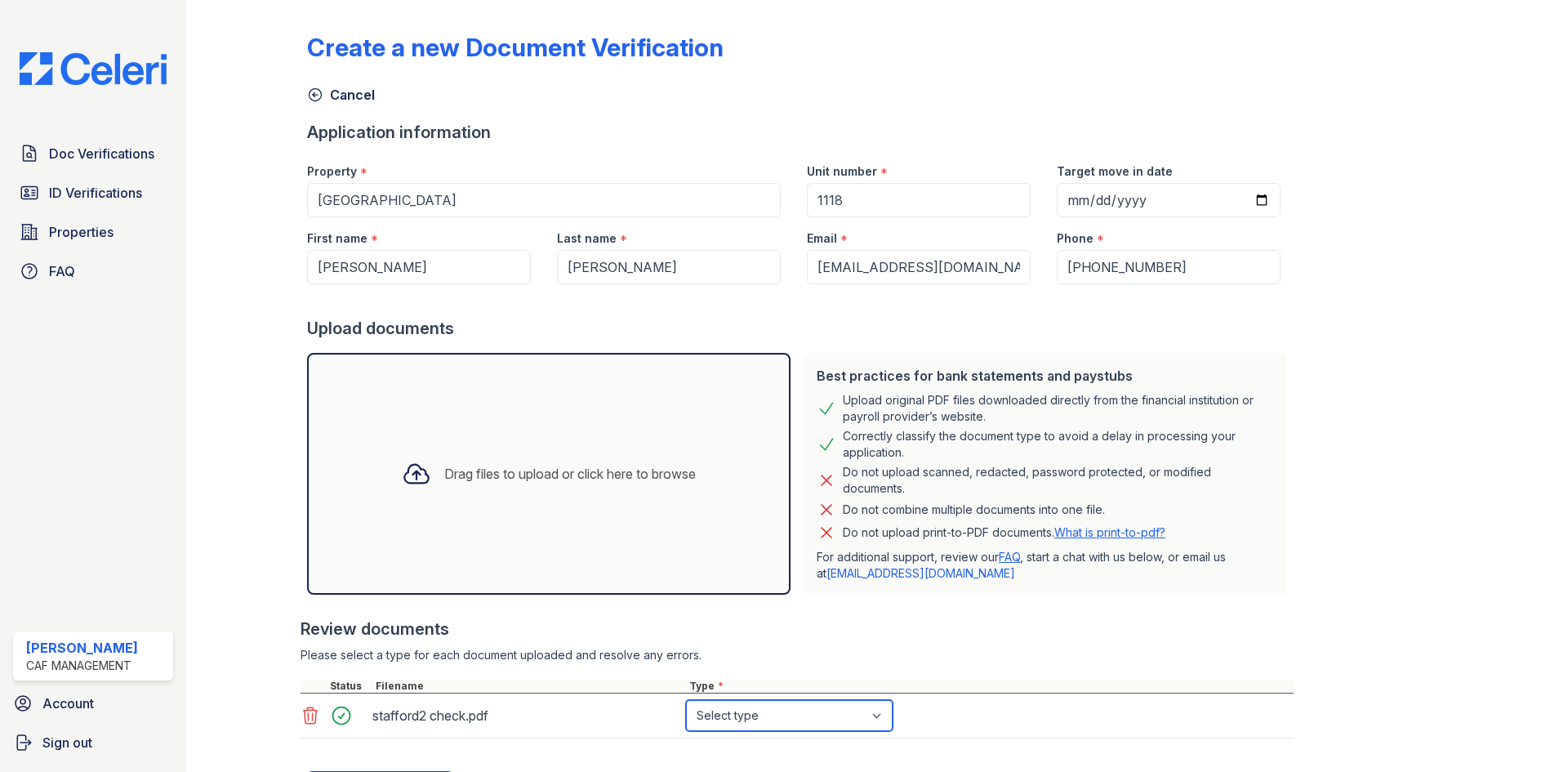
click at [814, 709] on select "Select type Paystub Bank Statement Offer Letter Tax Documents Benefit Award Let…" at bounding box center [789, 716] width 206 height 31
click at [686, 700] on select "Select type Paystub Bank Statement Offer Letter Tax Documents Benefit Award Let…" at bounding box center [789, 716] width 206 height 31
click at [762, 714] on select "Select type Paystub Bank Statement Offer Letter Tax Documents Benefit Award Let…" at bounding box center [789, 716] width 206 height 31
select select "paystub"
click at [686, 700] on select "Select type Paystub Bank Statement Offer Letter Tax Documents Benefit Award Let…" at bounding box center [789, 716] width 206 height 31
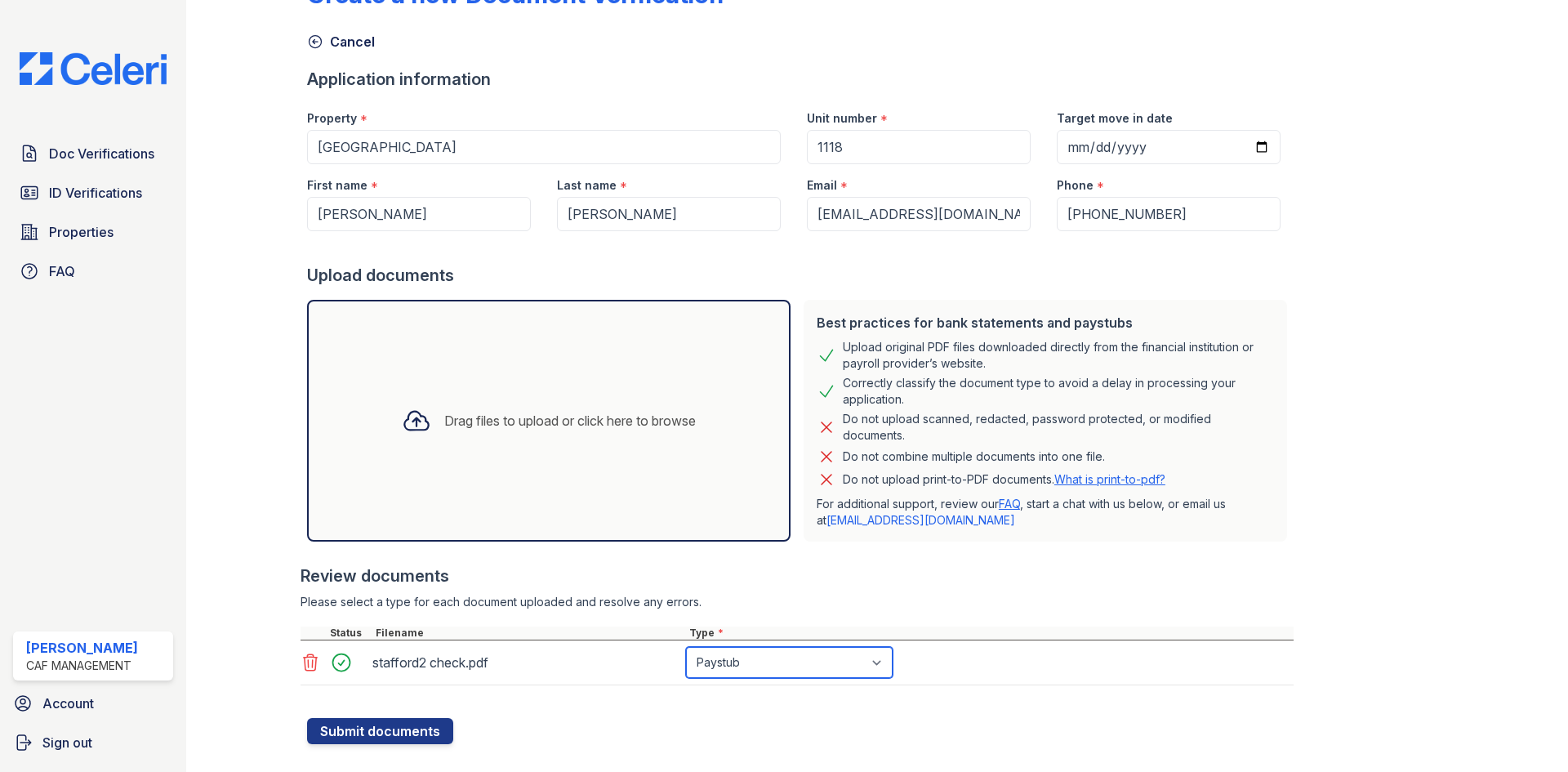
scroll to position [81, 0]
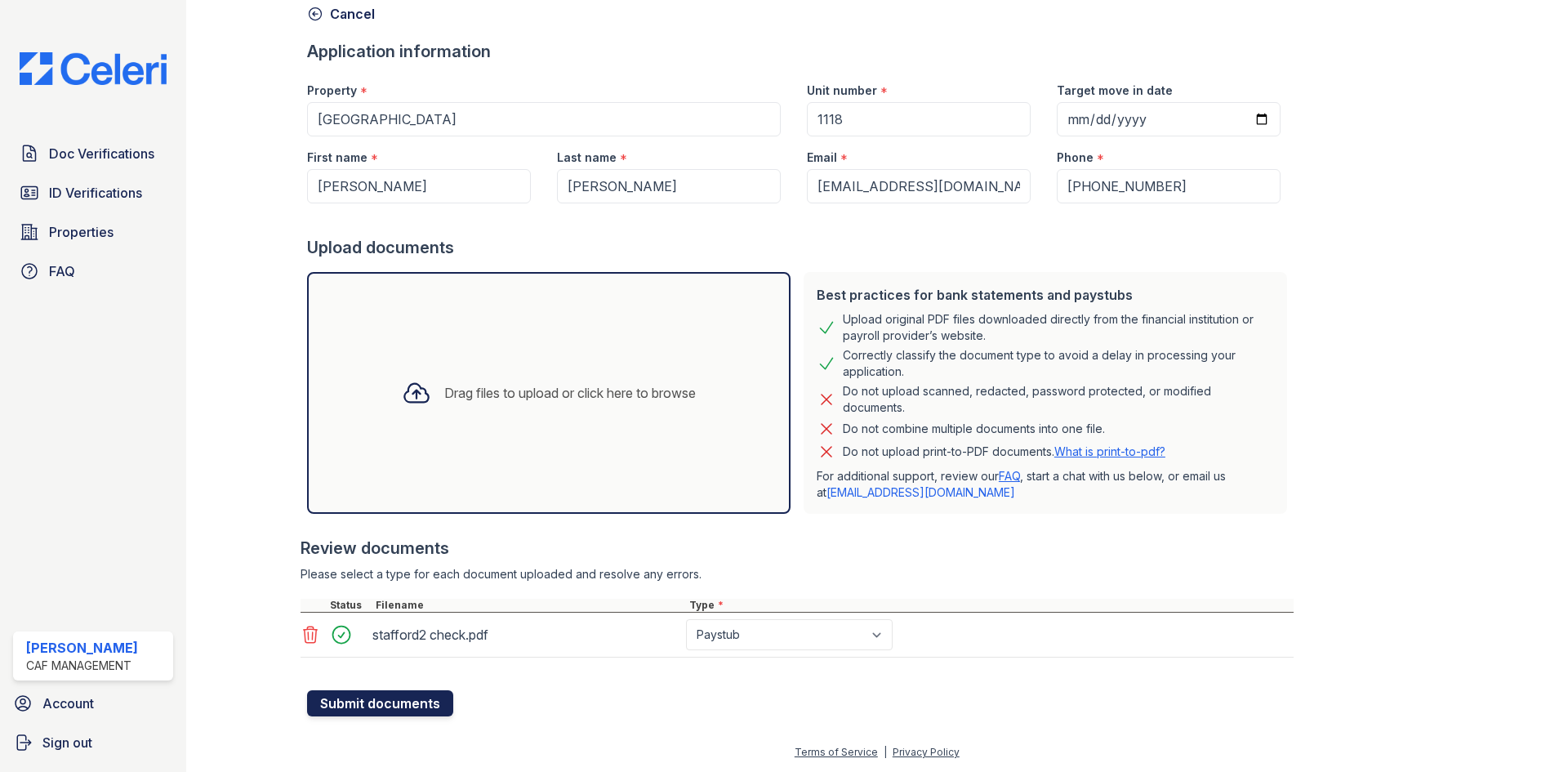
click at [409, 706] on button "Submit documents" at bounding box center [380, 704] width 146 height 26
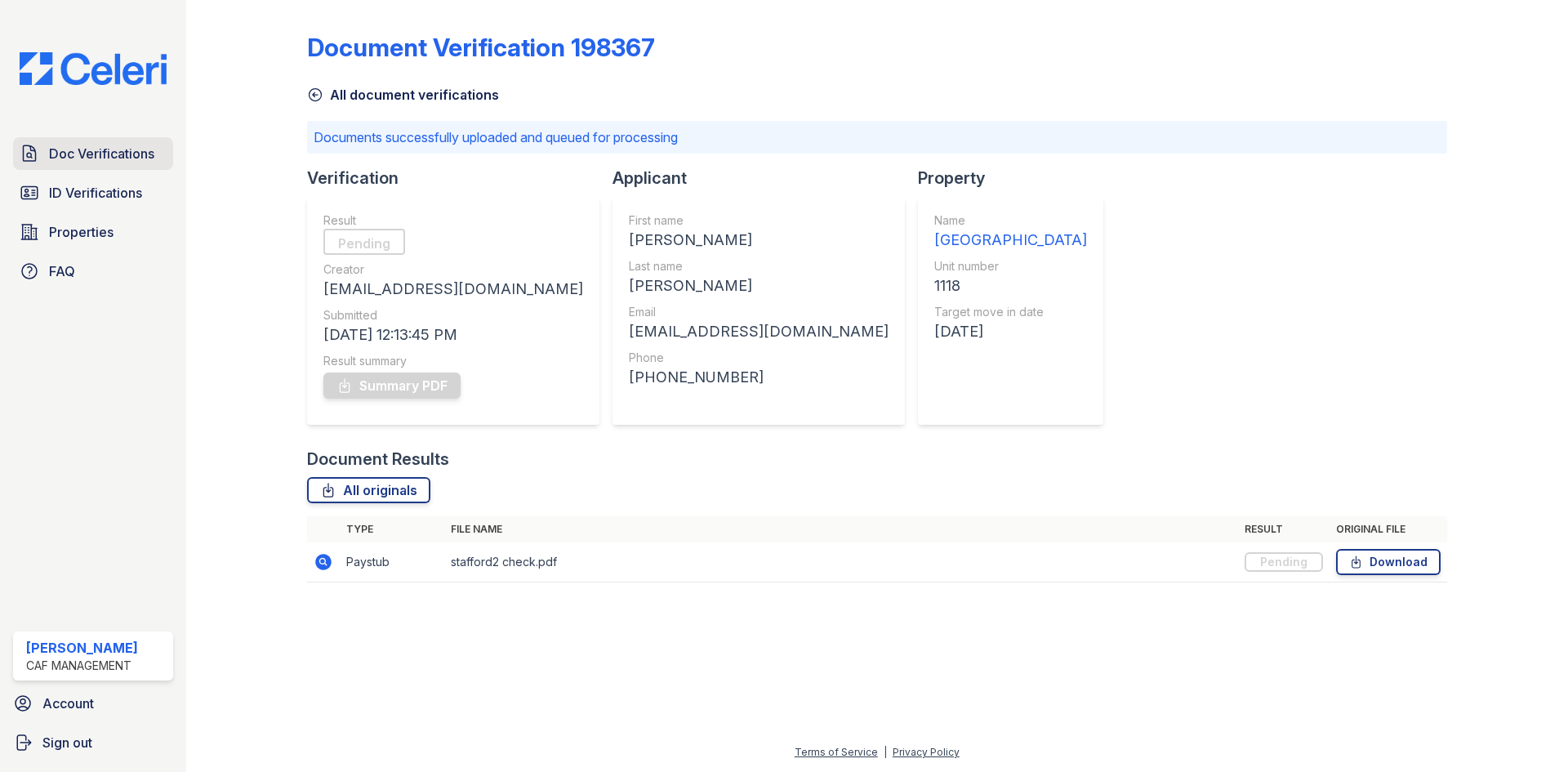
click at [98, 168] on link "Doc Verifications" at bounding box center [93, 154] width 160 height 33
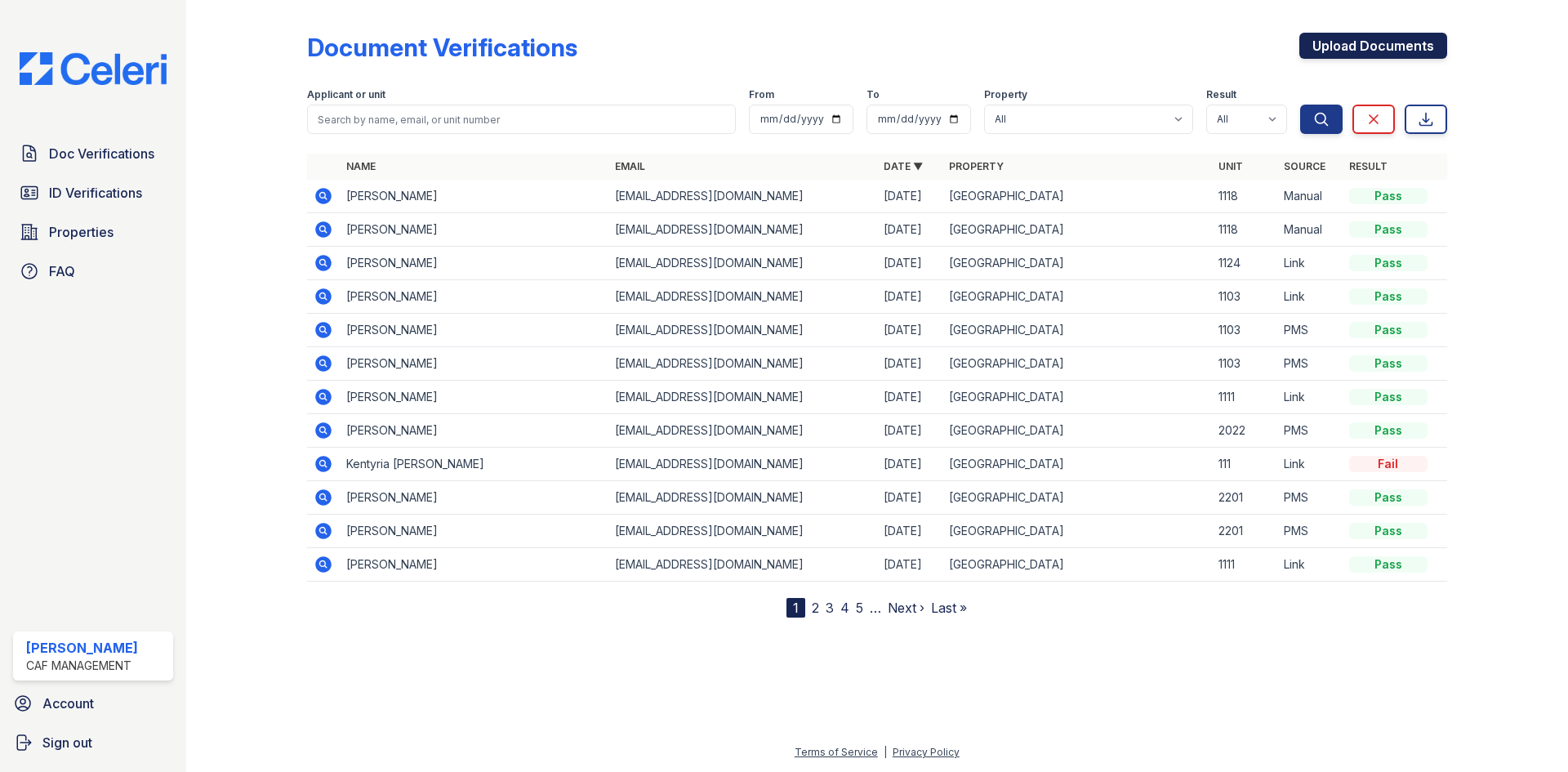
click at [1391, 49] on link "Upload Documents" at bounding box center [1373, 46] width 148 height 26
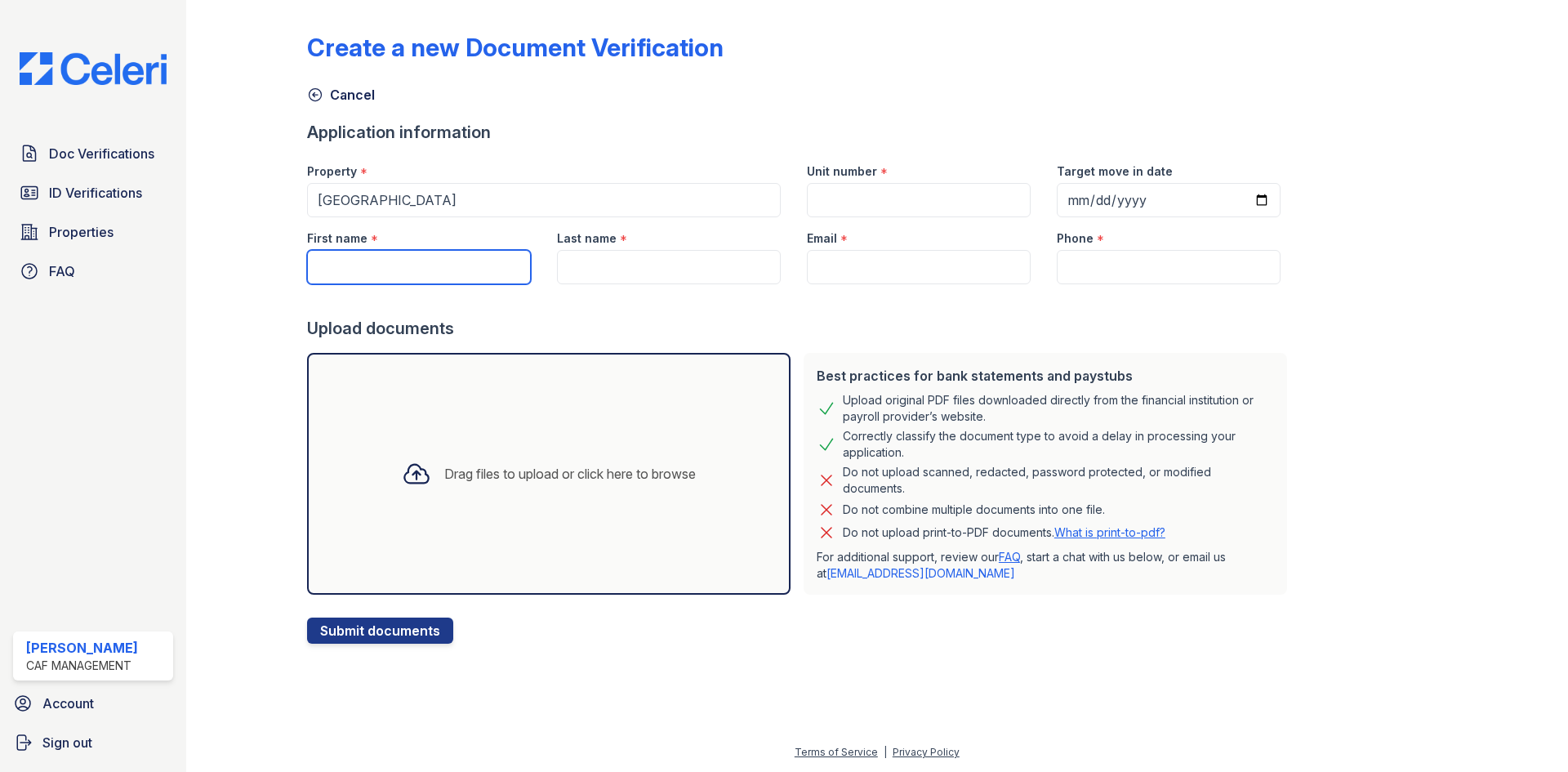
click at [370, 265] on input "First name" at bounding box center [419, 267] width 224 height 35
type input "[PERSON_NAME]"
click at [664, 266] on input "Last name" at bounding box center [669, 267] width 224 height 35
type input "[PERSON_NAME]"
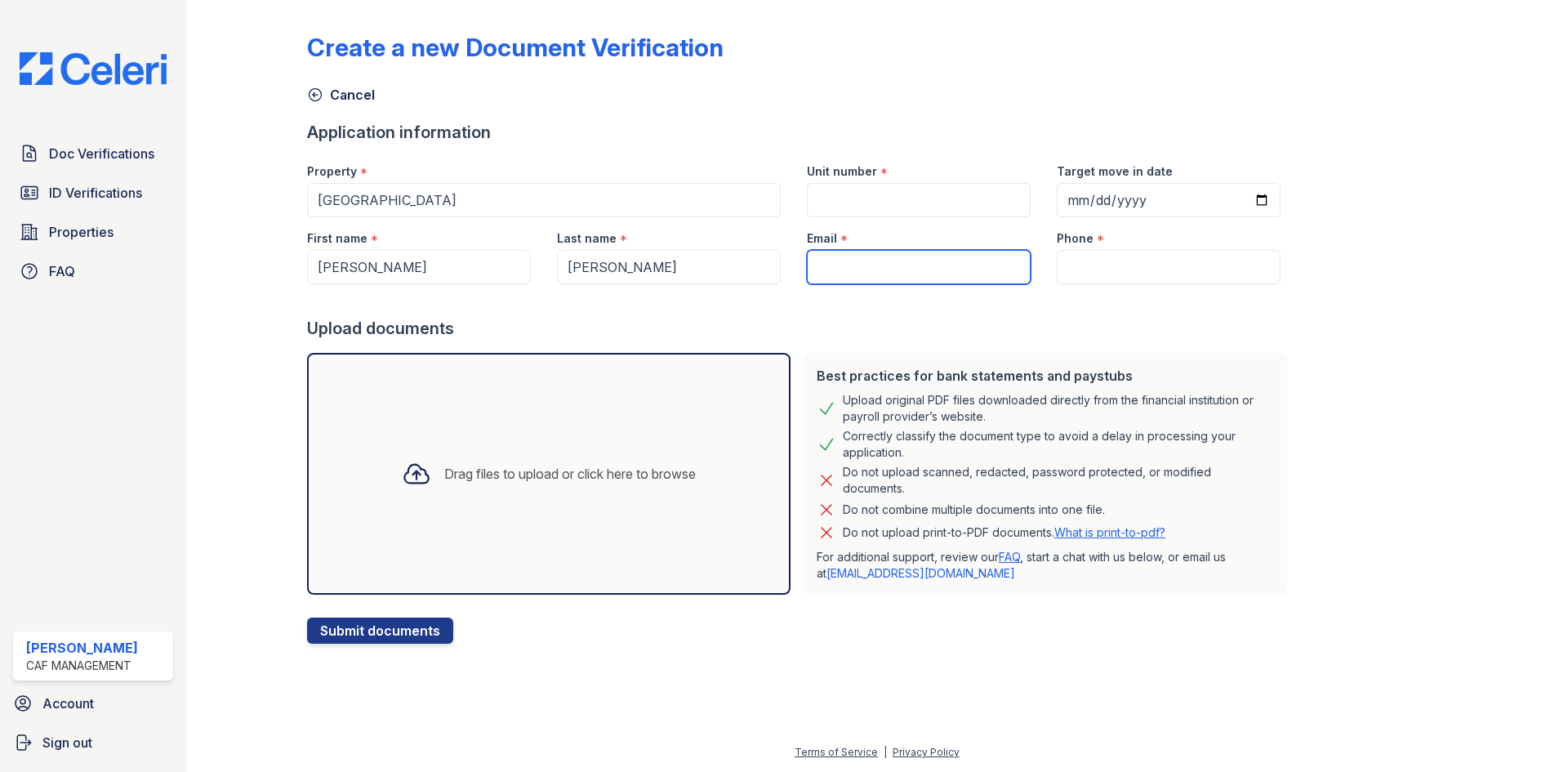
click at [829, 268] on input "Email" at bounding box center [919, 267] width 224 height 35
type input "[EMAIL_ADDRESS][DOMAIN_NAME]"
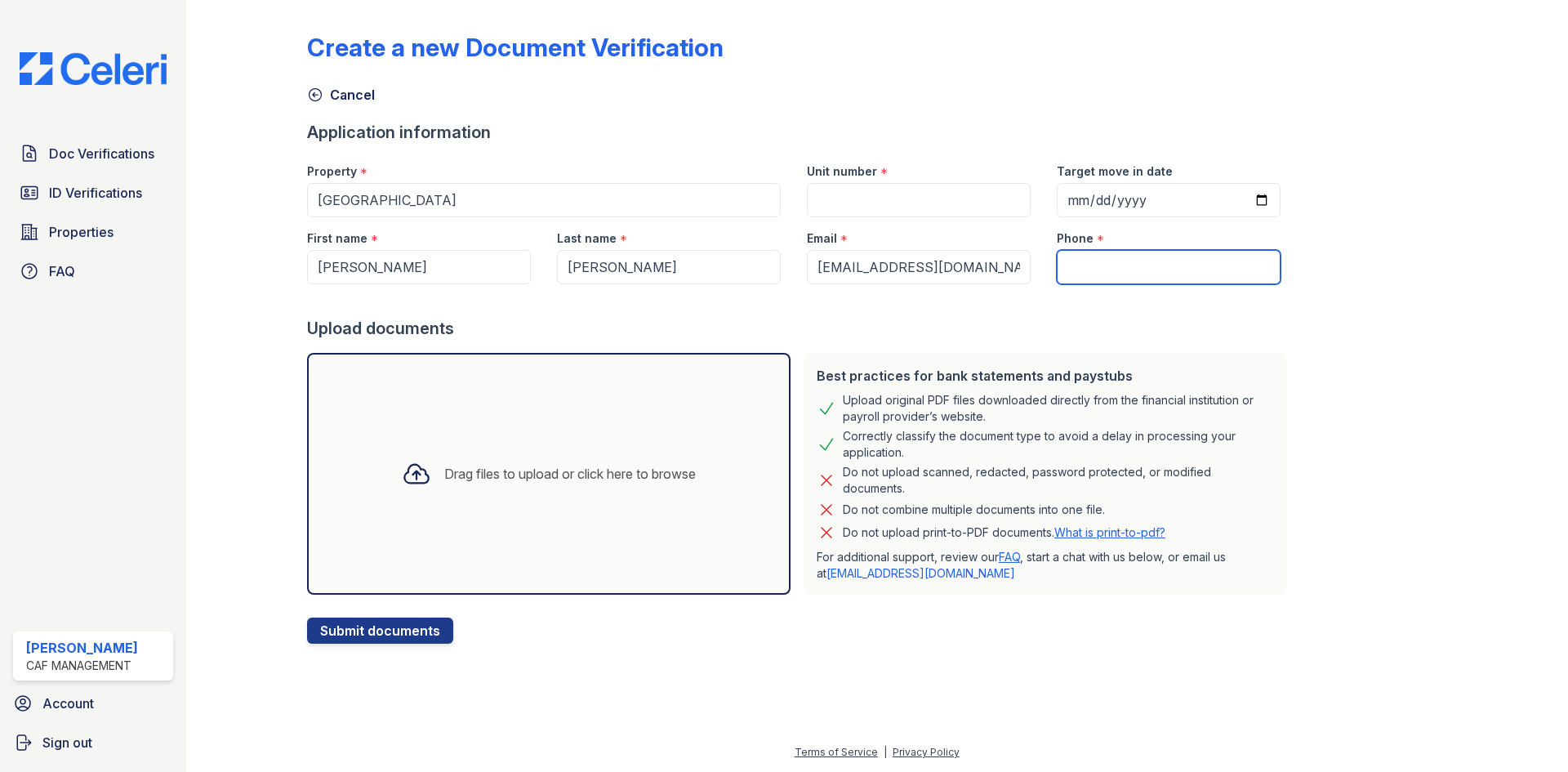
click at [1122, 266] on input "Phone" at bounding box center [1169, 267] width 224 height 35
type input "[PHONE_NUMBER]"
click at [934, 202] on input "Unit number" at bounding box center [919, 201] width 224 height 35
type input "1118"
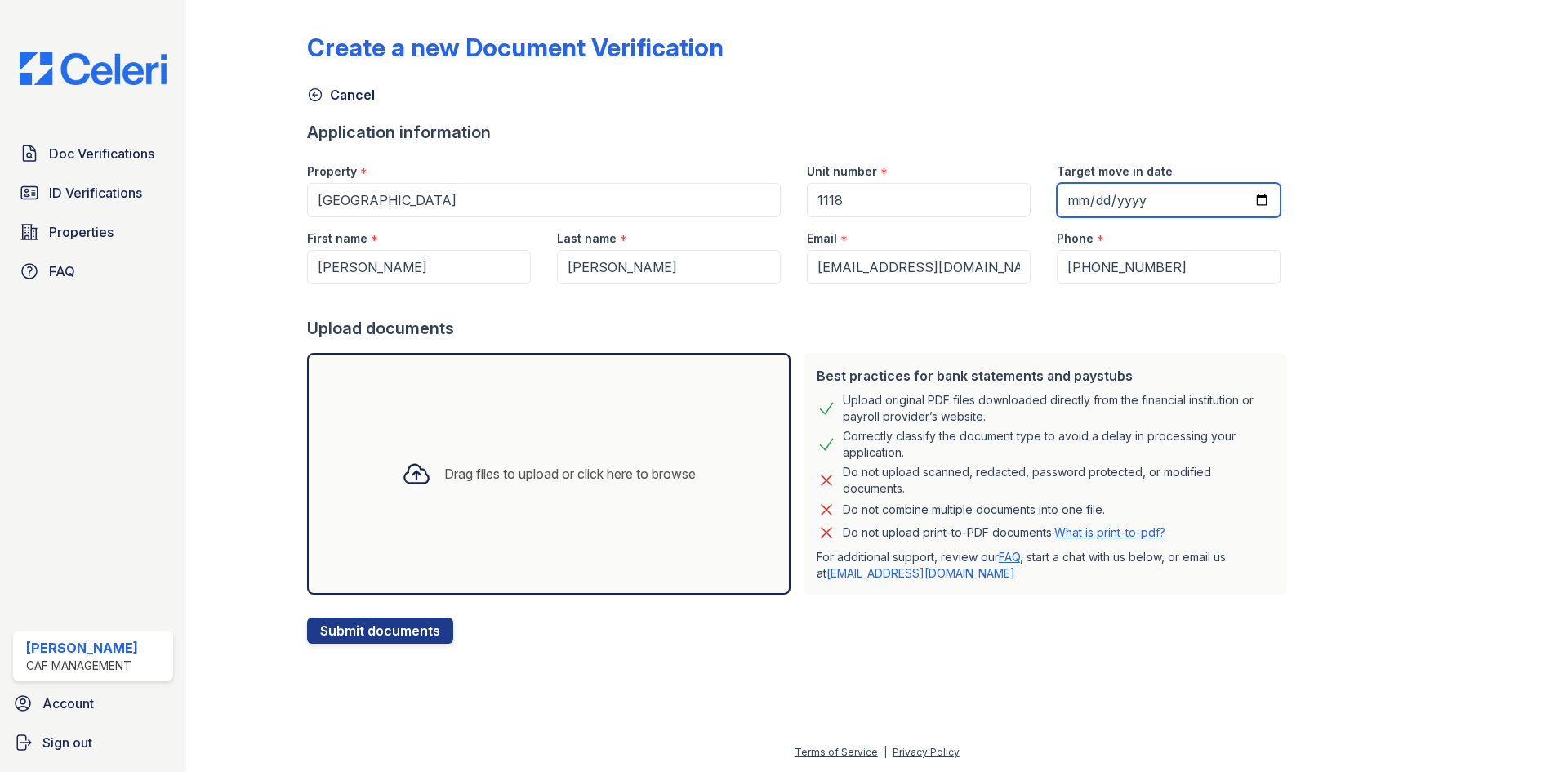
click at [1240, 205] on input "Target move in date" at bounding box center [1169, 201] width 224 height 35
type input "[DATE]"
click at [500, 474] on div "Drag files to upload or click here to browse" at bounding box center [570, 474] width 251 height 20
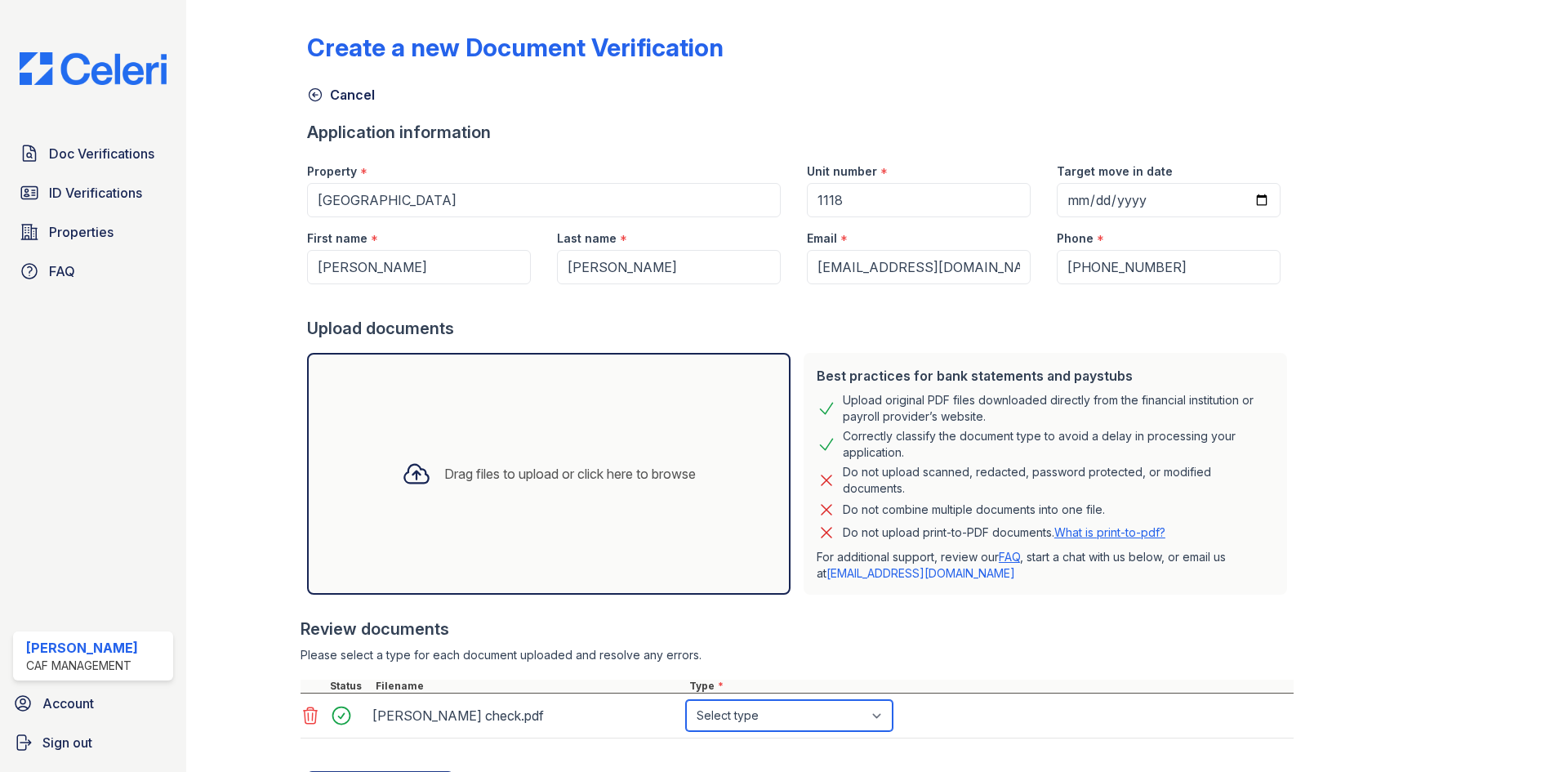
click at [740, 707] on select "Select type Paystub Bank Statement Offer Letter Tax Documents Benefit Award Let…" at bounding box center [789, 716] width 206 height 31
select select "paystub"
click at [686, 700] on select "Select type Paystub Bank Statement Offer Letter Tax Documents Benefit Award Let…" at bounding box center [789, 716] width 206 height 31
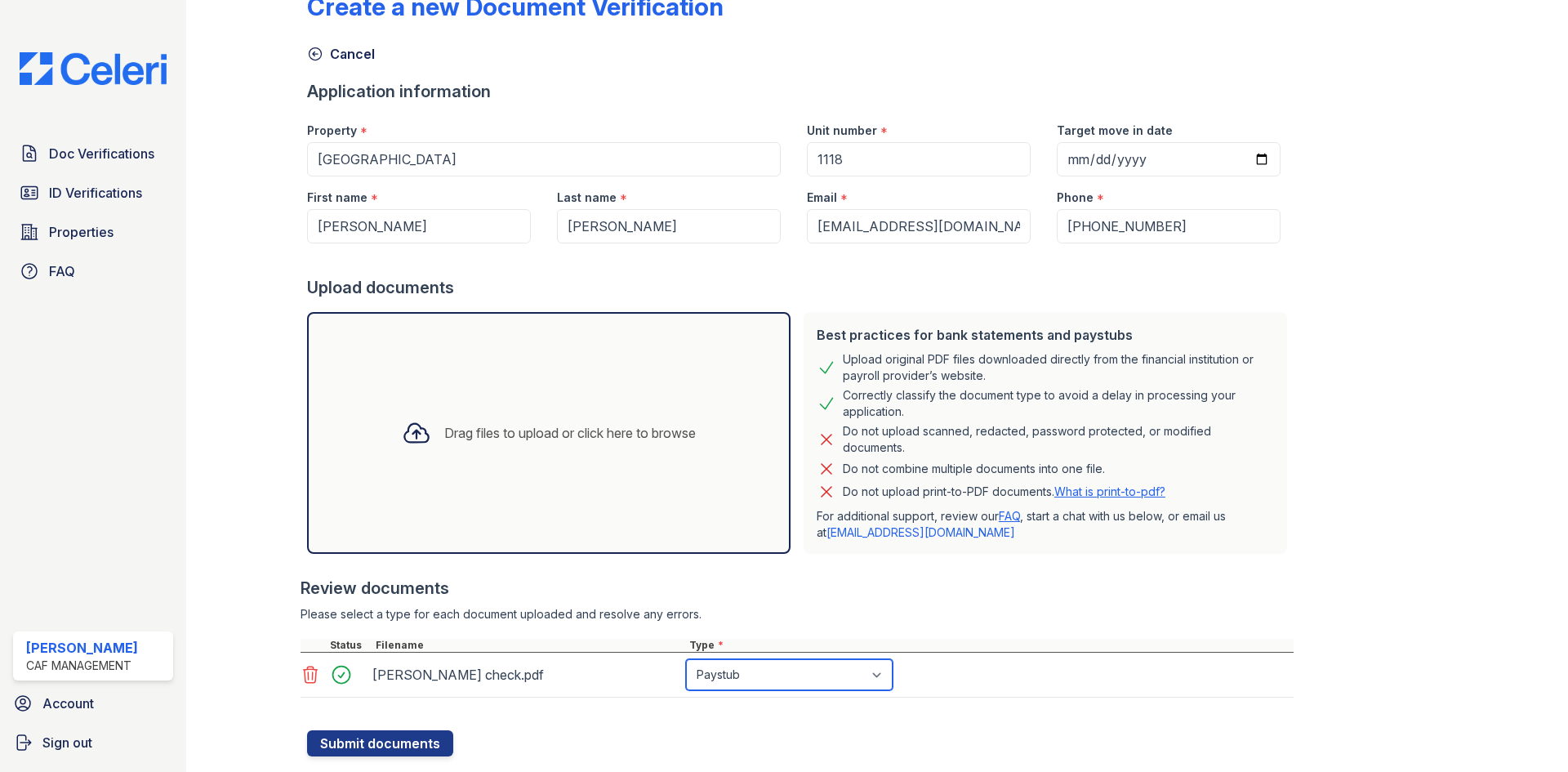
scroll to position [81, 0]
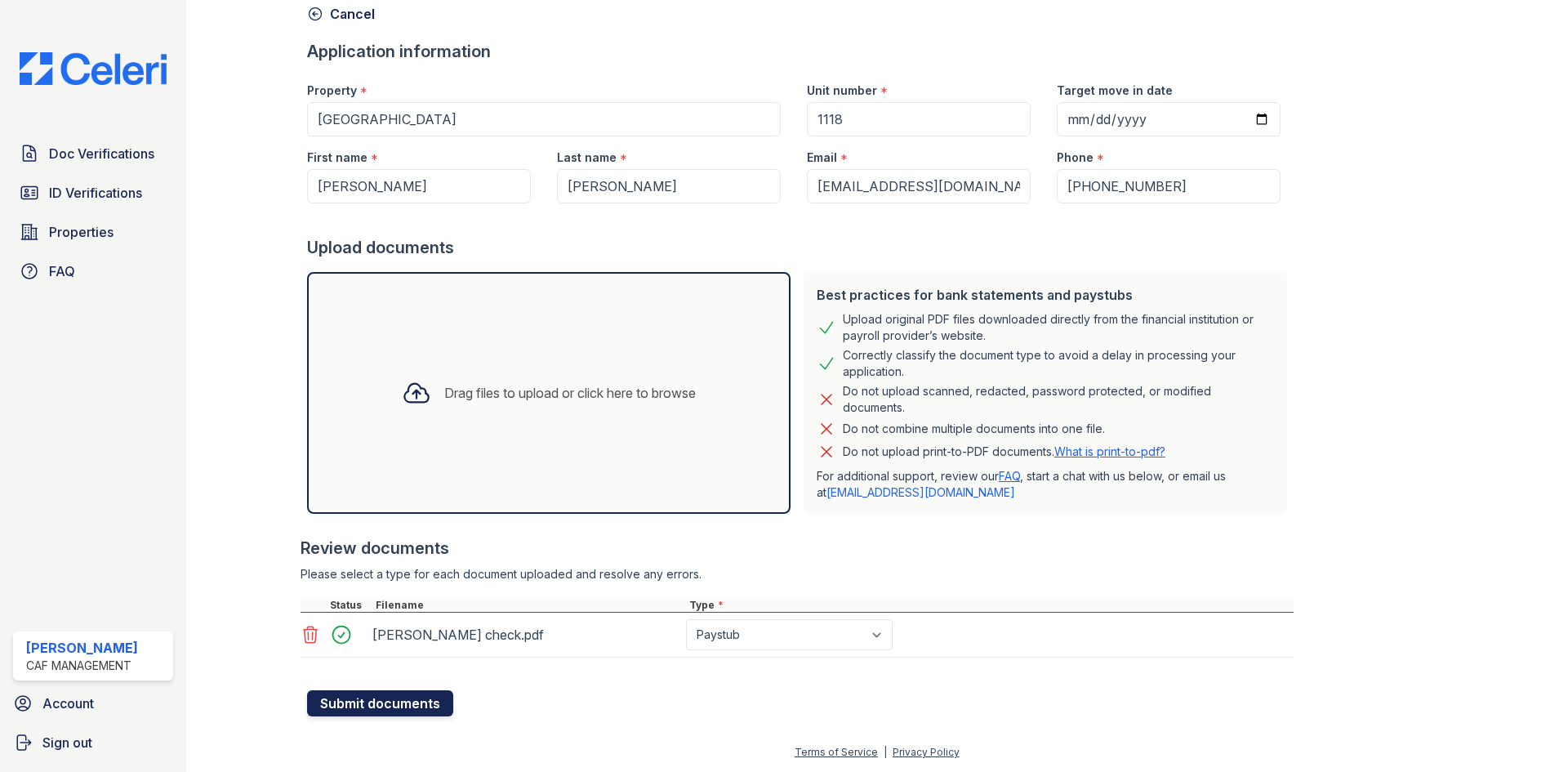
click at [383, 705] on button "Submit documents" at bounding box center [380, 704] width 146 height 26
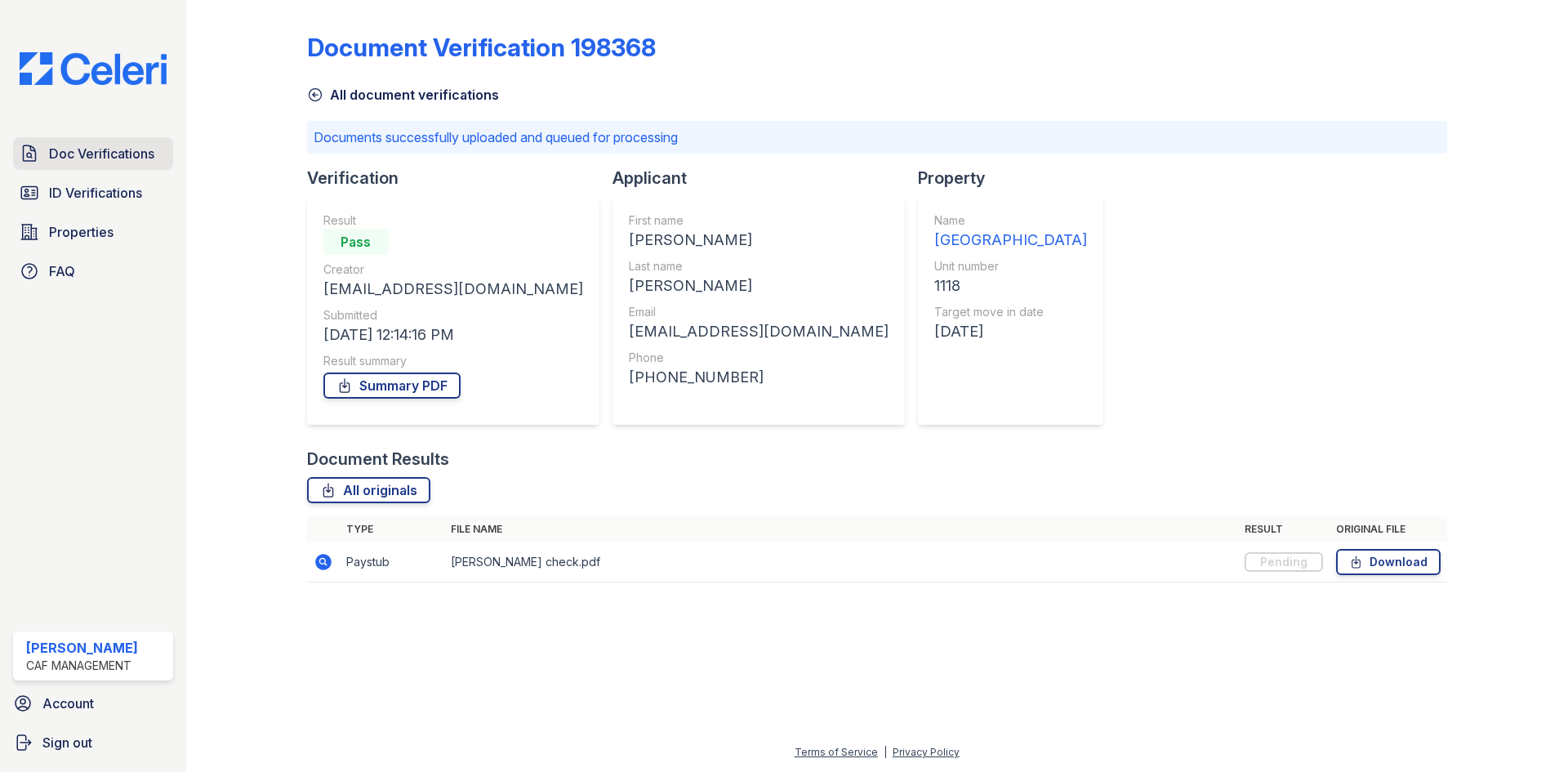
click at [104, 153] on span "Doc Verifications" at bounding box center [102, 154] width 105 height 20
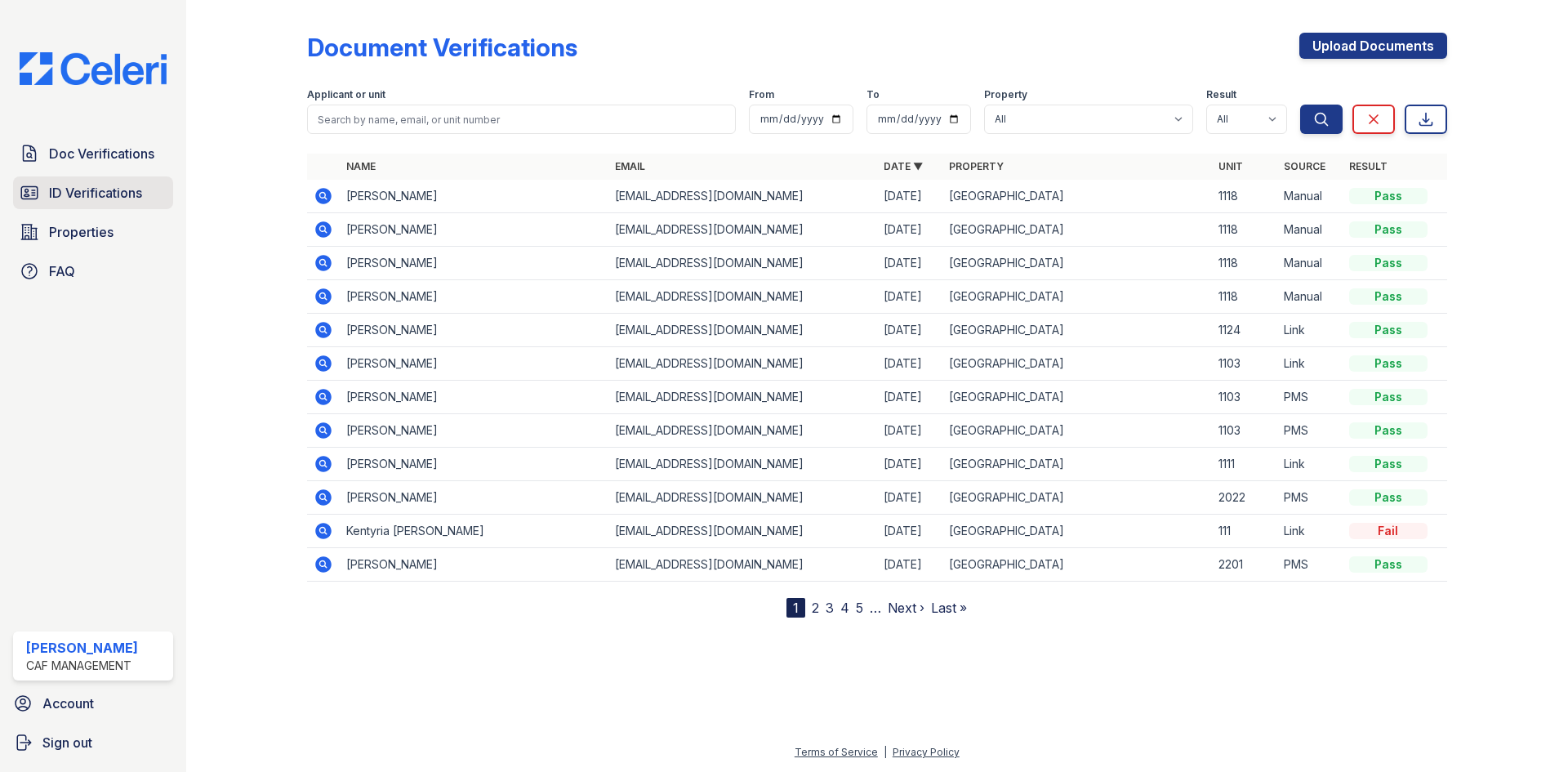
click at [120, 190] on span "ID Verifications" at bounding box center [95, 193] width 93 height 20
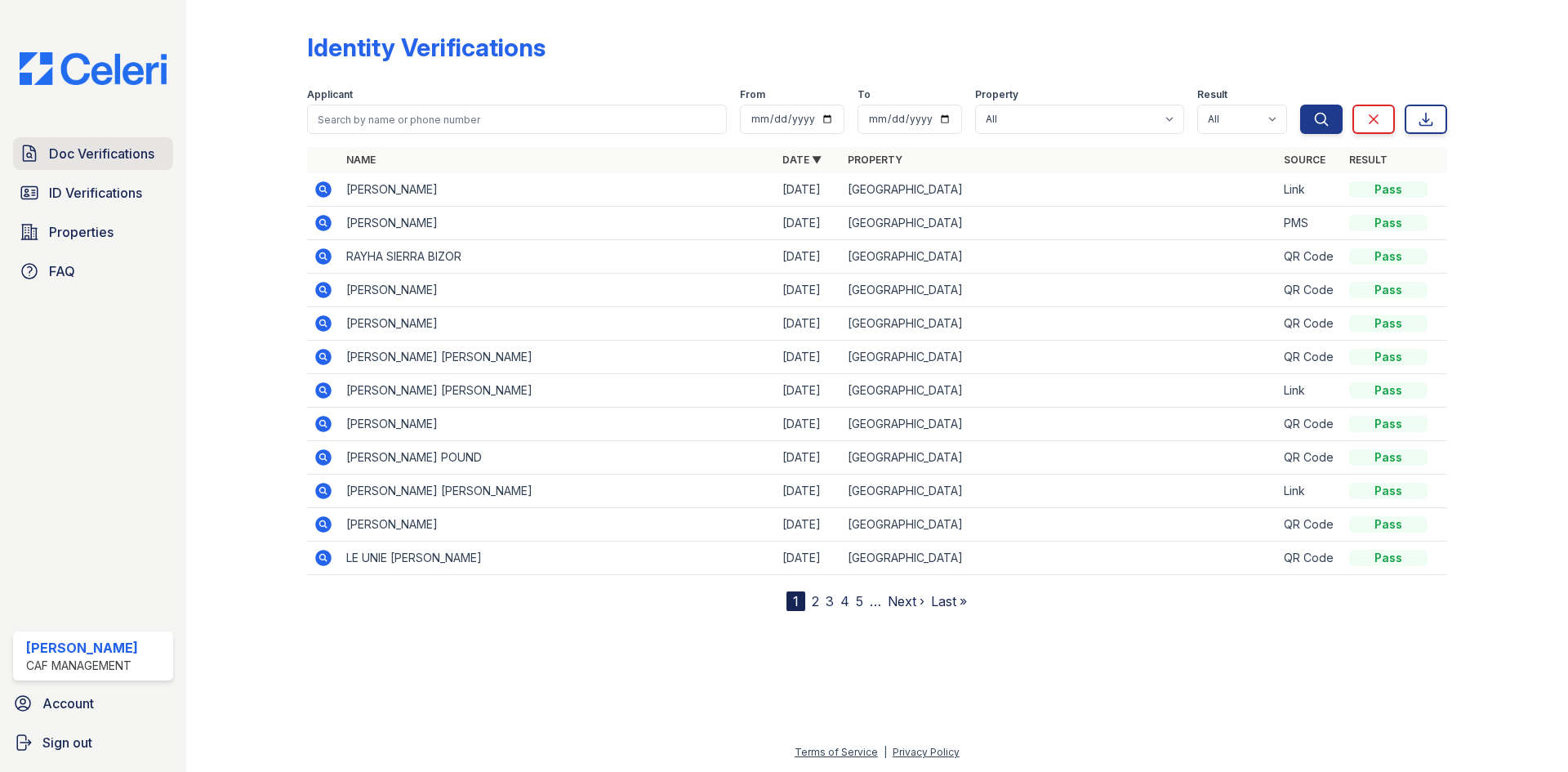
click at [126, 150] on span "Doc Verifications" at bounding box center [102, 154] width 105 height 20
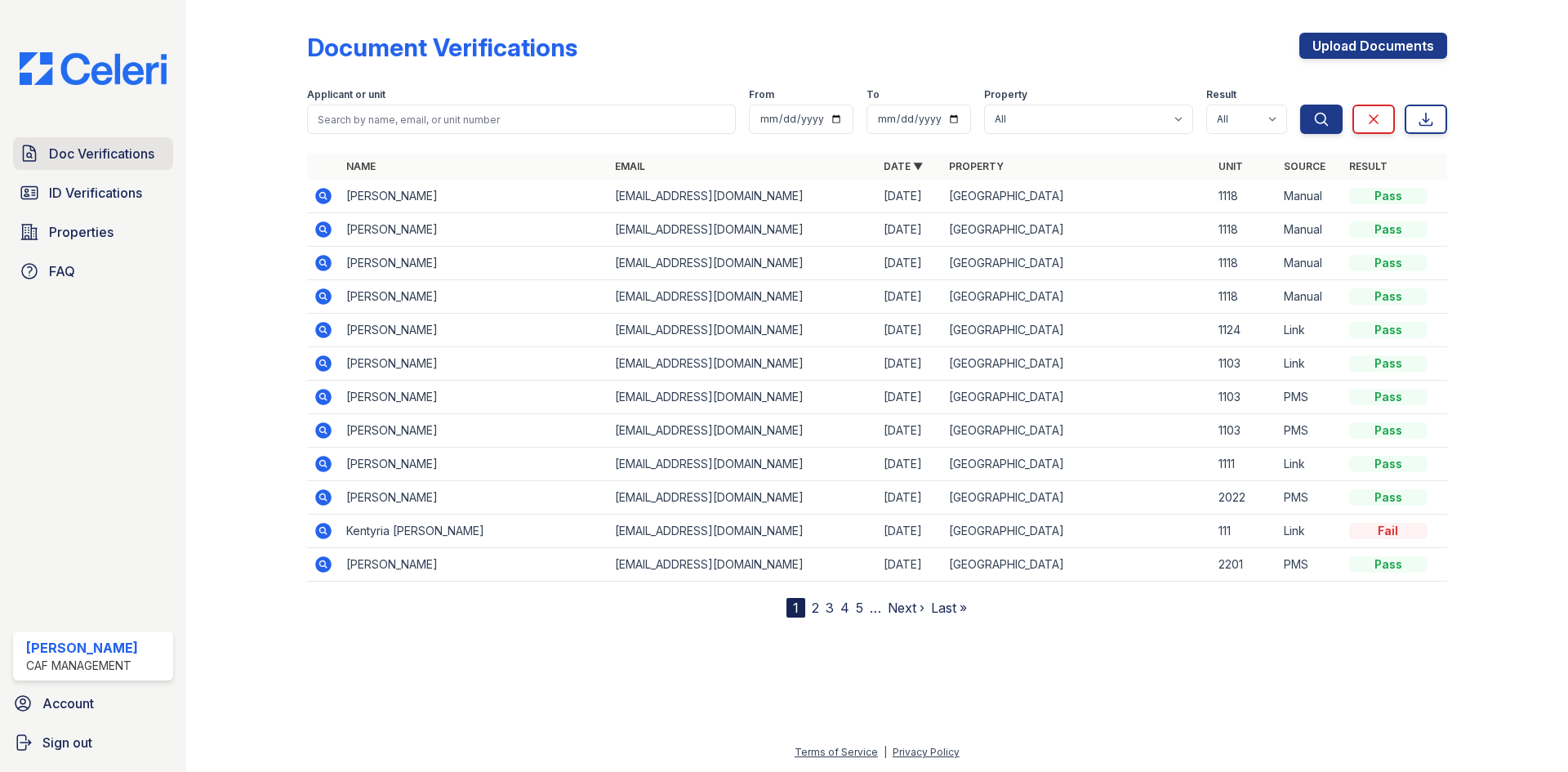
click at [117, 155] on span "Doc Verifications" at bounding box center [102, 154] width 105 height 20
click at [105, 204] on link "ID Verifications" at bounding box center [93, 193] width 160 height 33
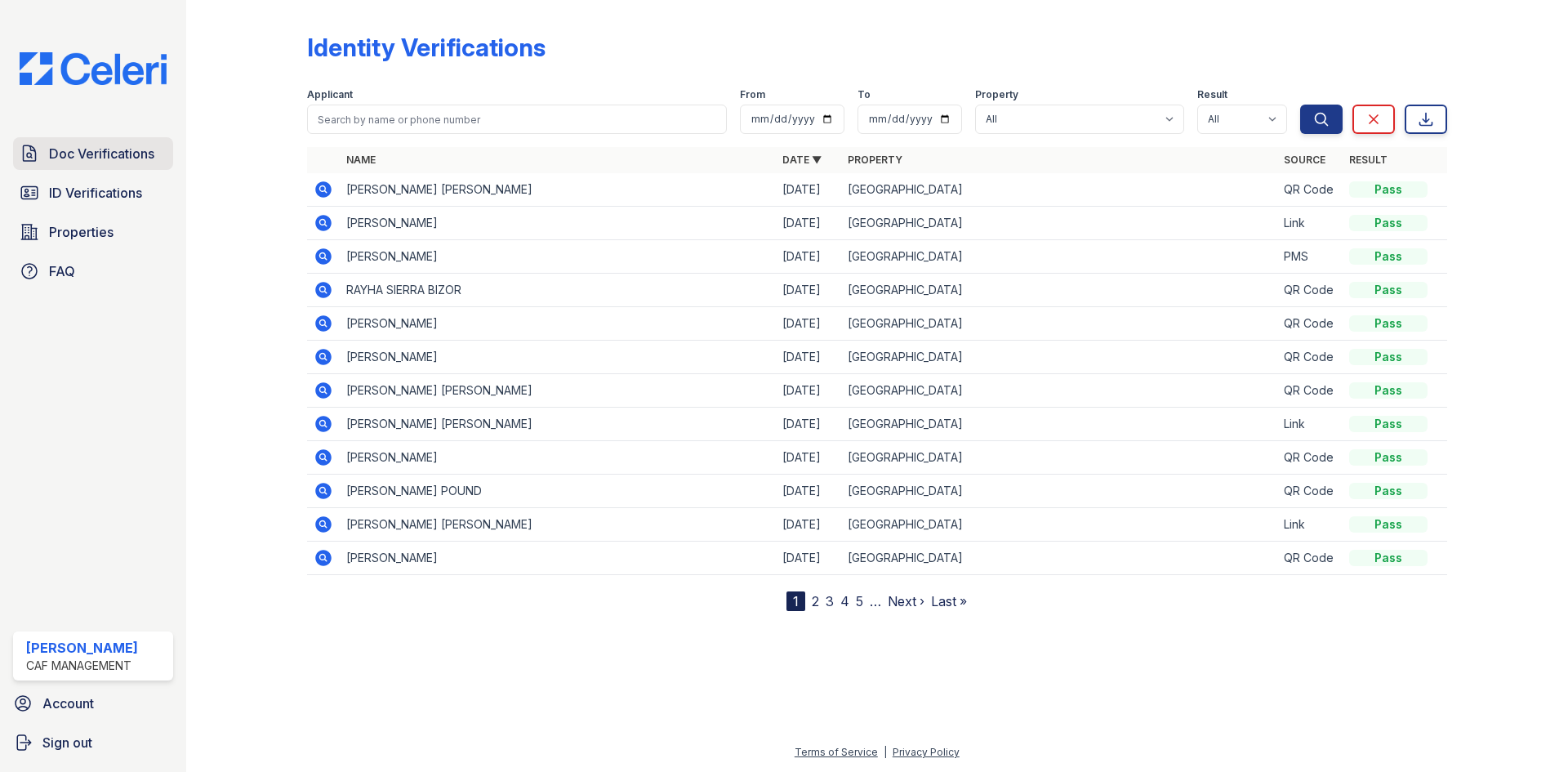
click at [101, 144] on span "Doc Verifications" at bounding box center [102, 154] width 105 height 20
